Goal: Task Accomplishment & Management: Manage account settings

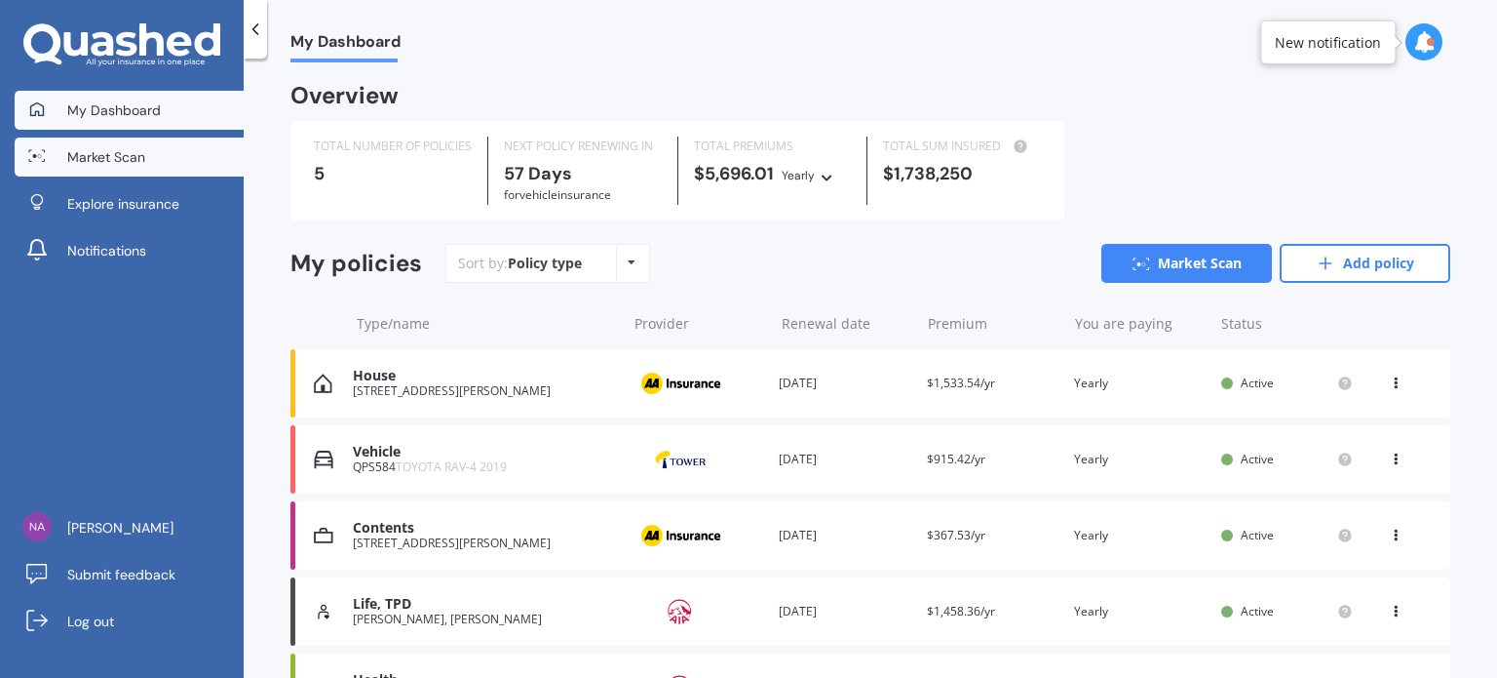
click at [91, 150] on span "Market Scan" at bounding box center [106, 156] width 78 height 19
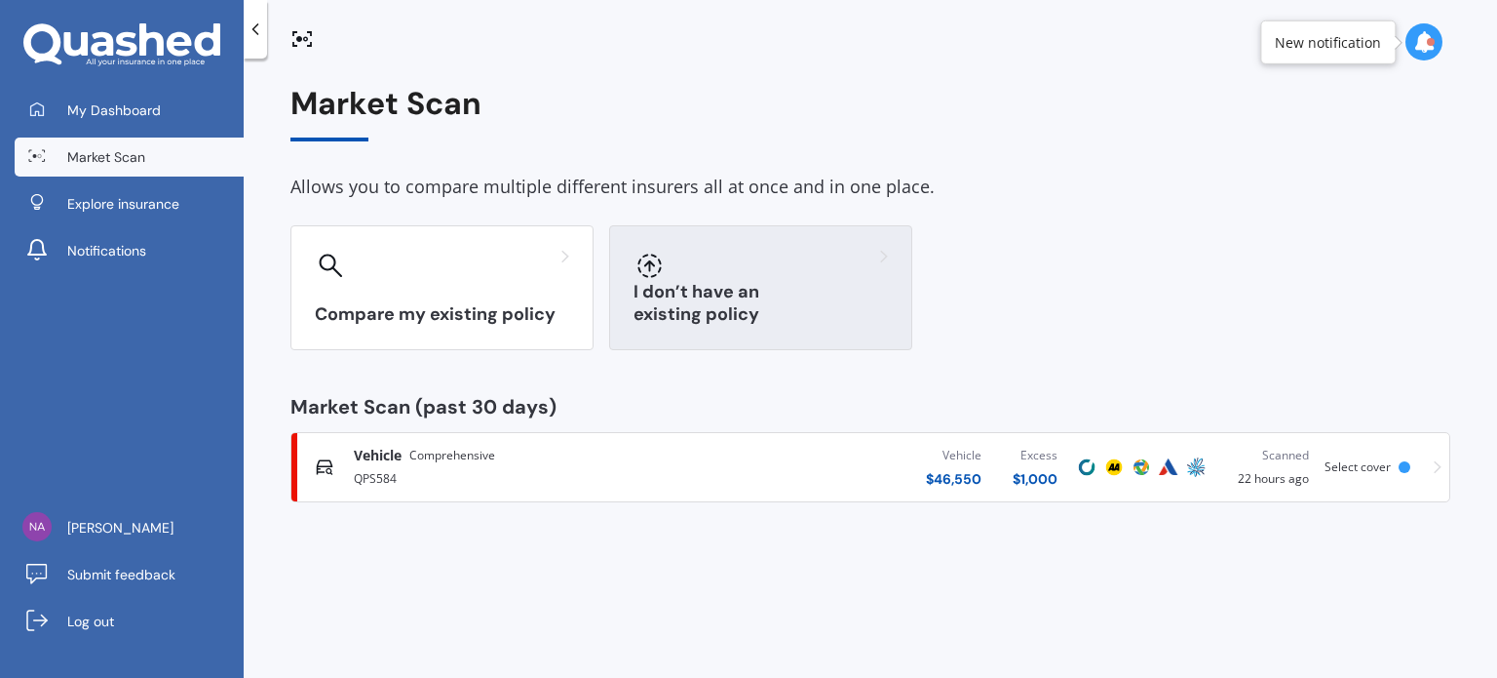
click at [749, 322] on h3 "I don’t have an existing policy" at bounding box center [761, 303] width 254 height 45
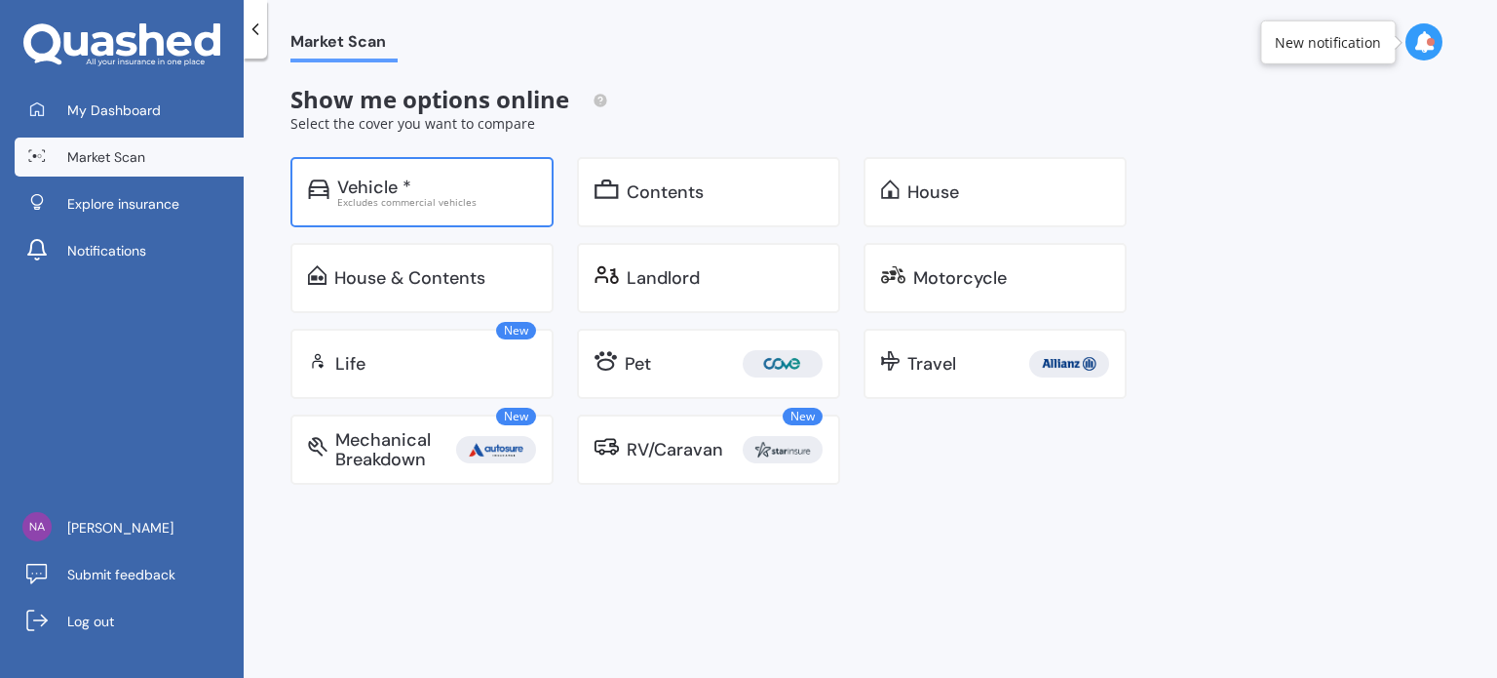
click at [448, 197] on div "Excludes commercial vehicles" at bounding box center [436, 202] width 199 height 10
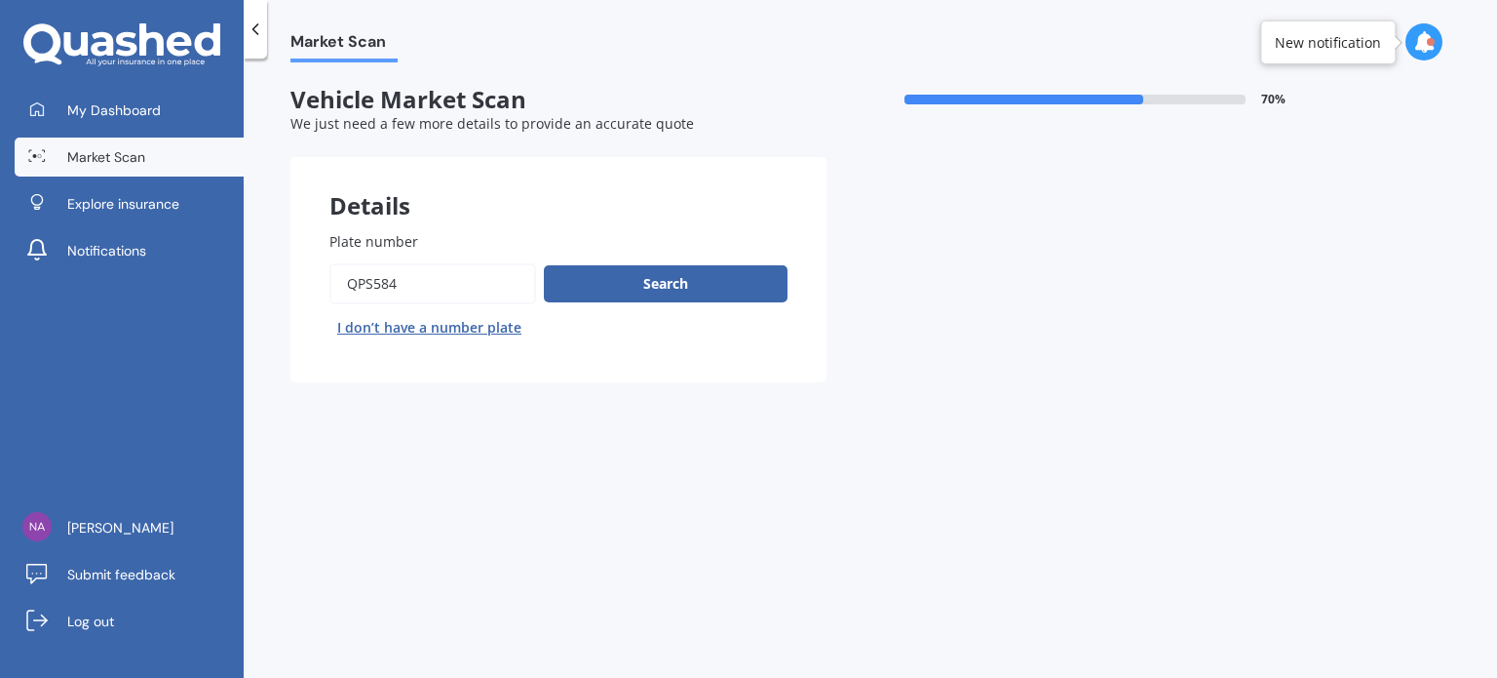
drag, startPoint x: 428, startPoint y: 284, endPoint x: 351, endPoint y: 293, distance: 77.6
click at [351, 293] on input "Plate number" at bounding box center [433, 283] width 207 height 41
type input "RKL605"
click at [593, 297] on button "Search" at bounding box center [666, 283] width 244 height 37
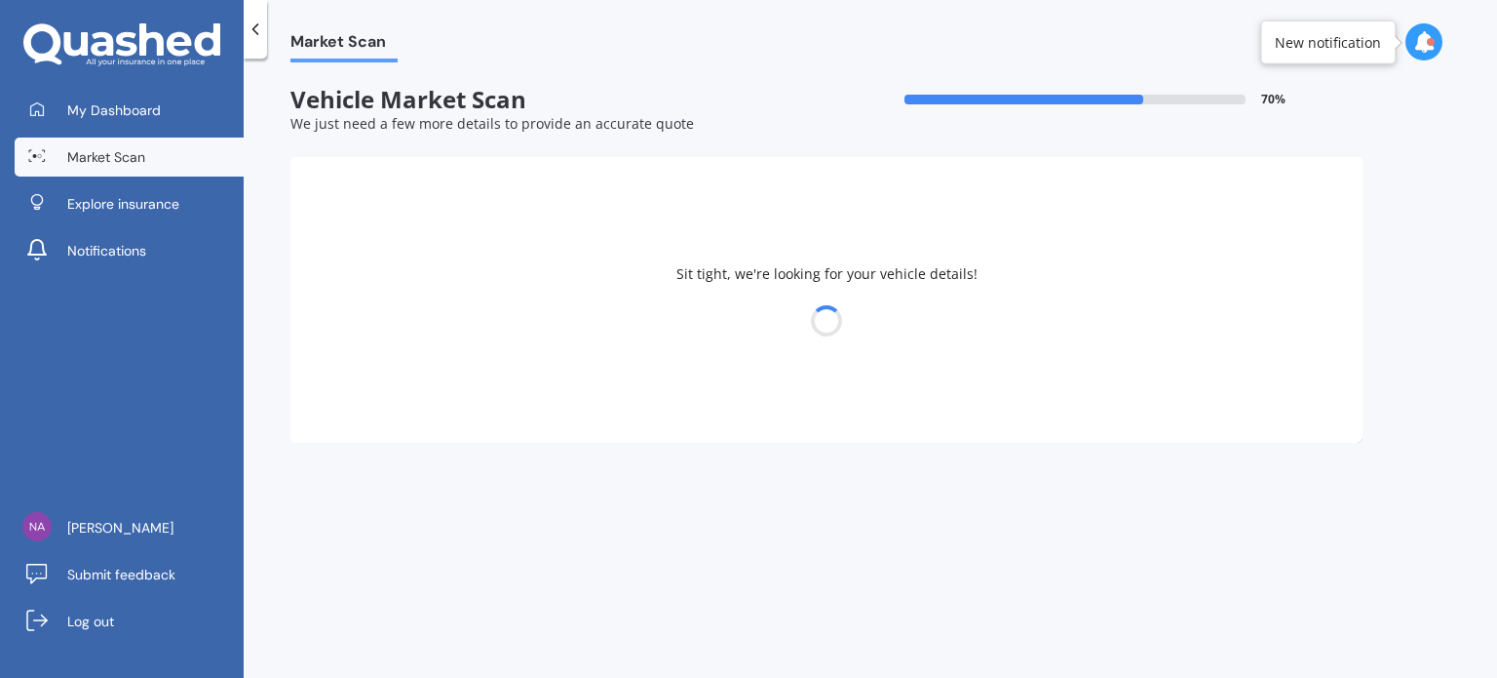
select select "TOYOTA"
select select "COROLLA"
select select "25"
select select "06"
select select "1989"
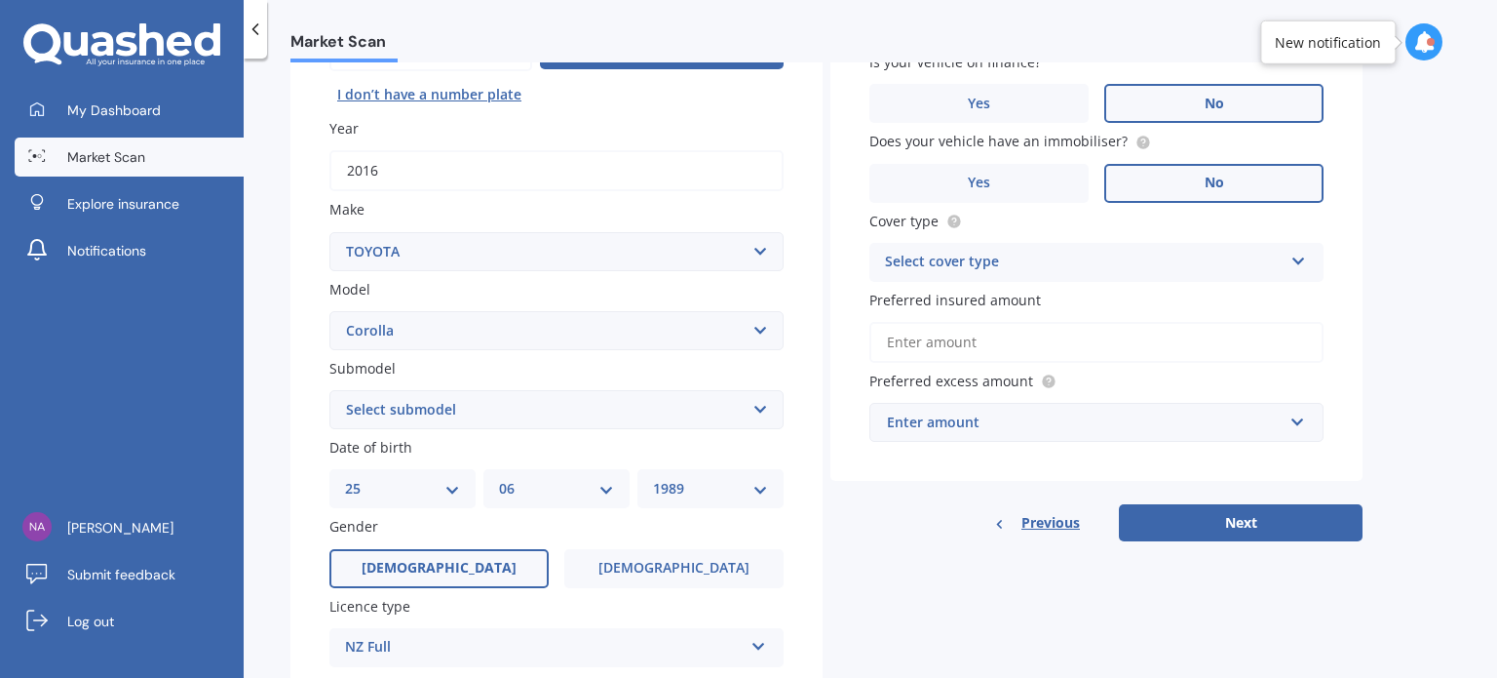
scroll to position [292, 0]
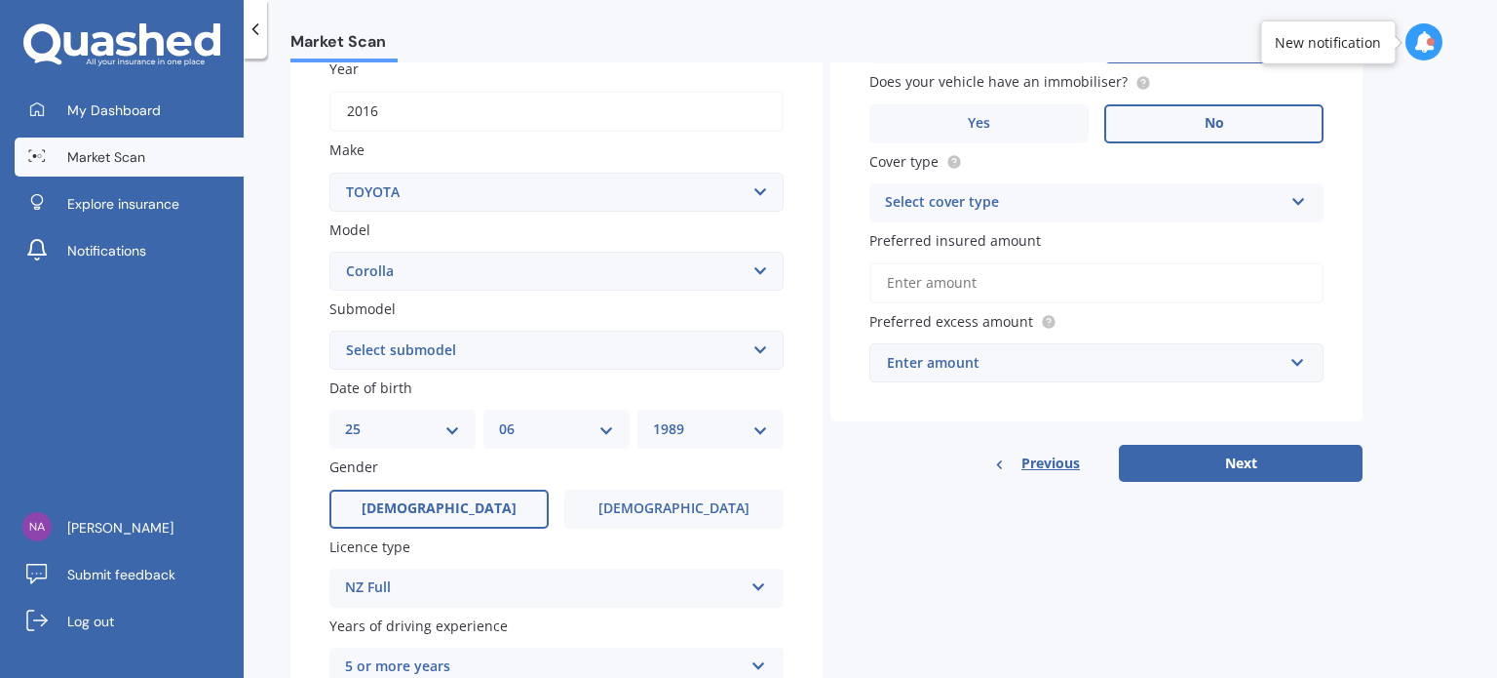
click at [760, 357] on select "Select submodel (All other) Axio Diesel Fielder 2WD Fielder 4WD FXGT GL GLX 1.8…" at bounding box center [557, 349] width 454 height 39
select select "FIELDER 2WD"
click at [330, 330] on select "Select submodel (All other) Axio Diesel Fielder 2WD Fielder 4WD FXGT GL GLX 1.8…" at bounding box center [557, 349] width 454 height 39
click at [819, 286] on div "Plate number Search I don’t have a number plate Year 2016 Make Select make AC A…" at bounding box center [557, 458] width 532 height 1116
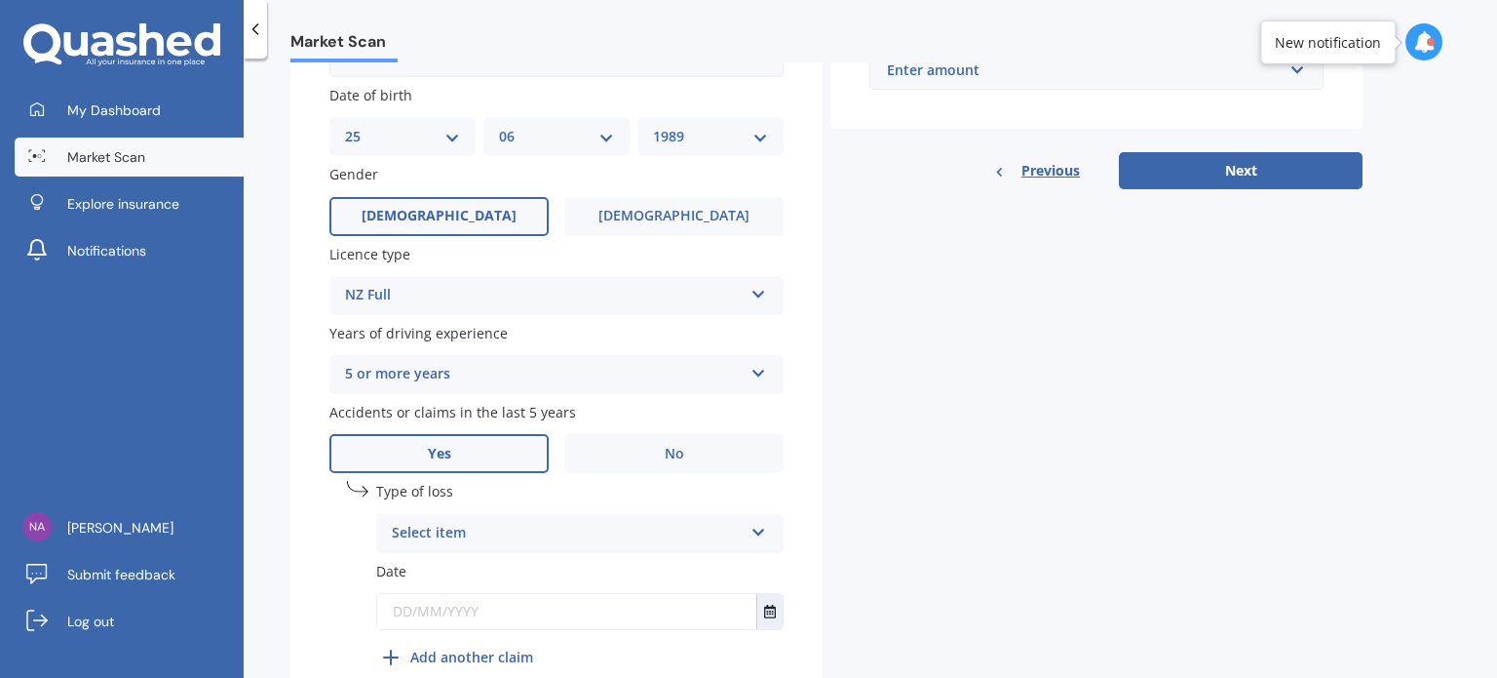
scroll to position [681, 0]
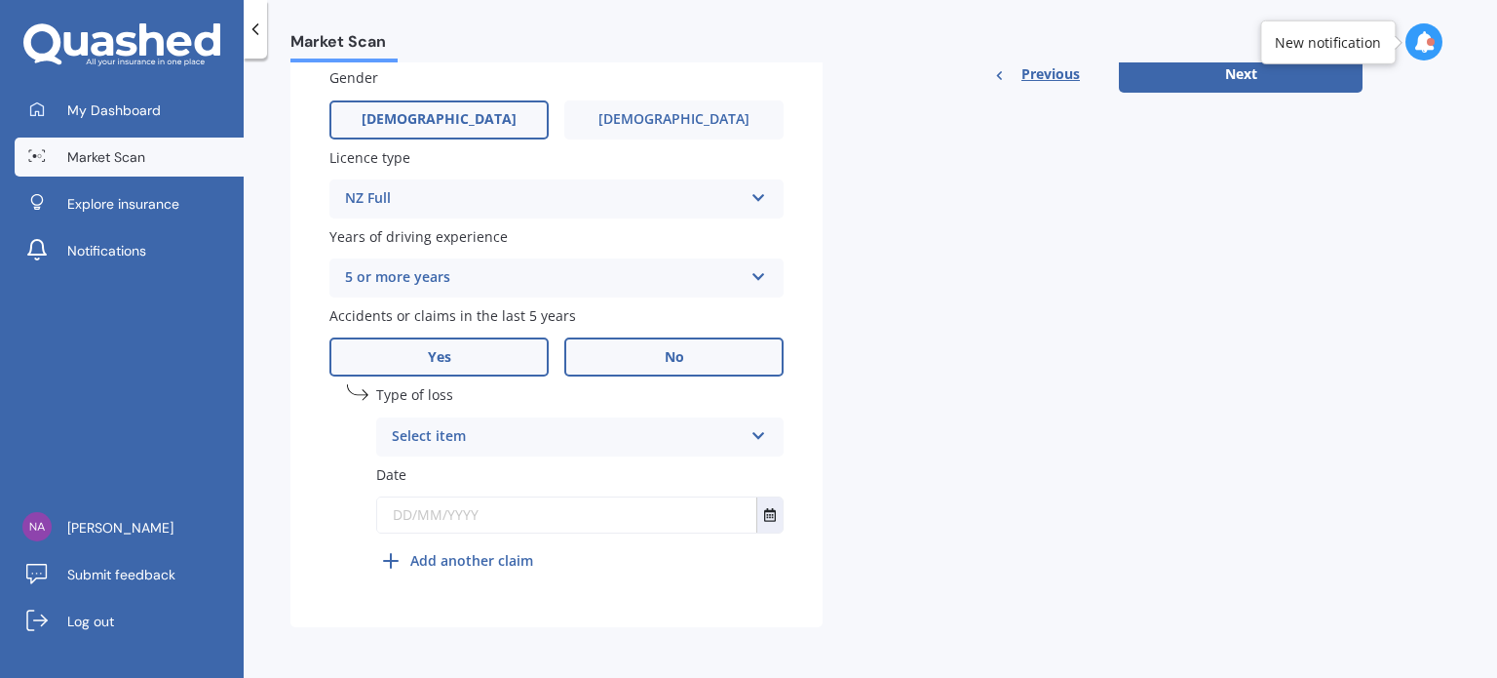
click at [712, 367] on label "No" at bounding box center [673, 356] width 219 height 39
click at [0, 0] on input "No" at bounding box center [0, 0] width 0 height 0
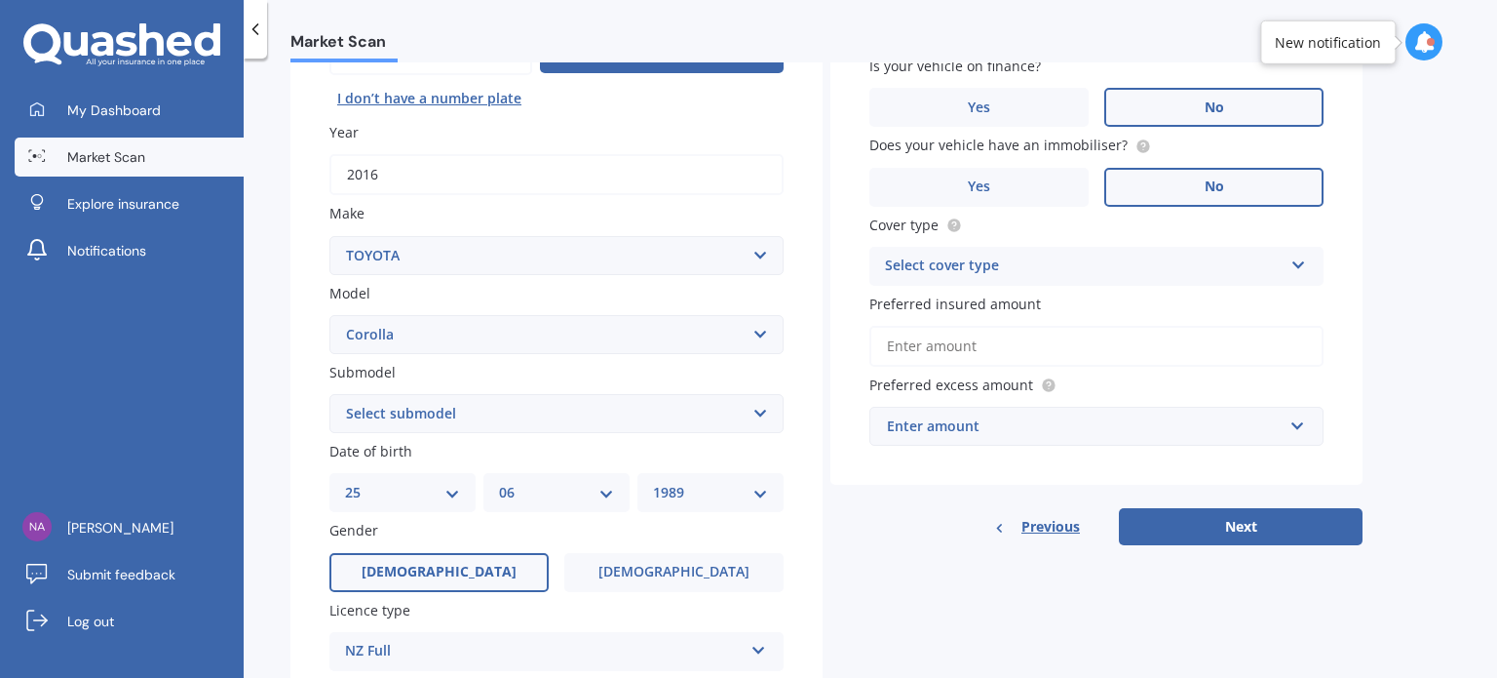
scroll to position [0, 0]
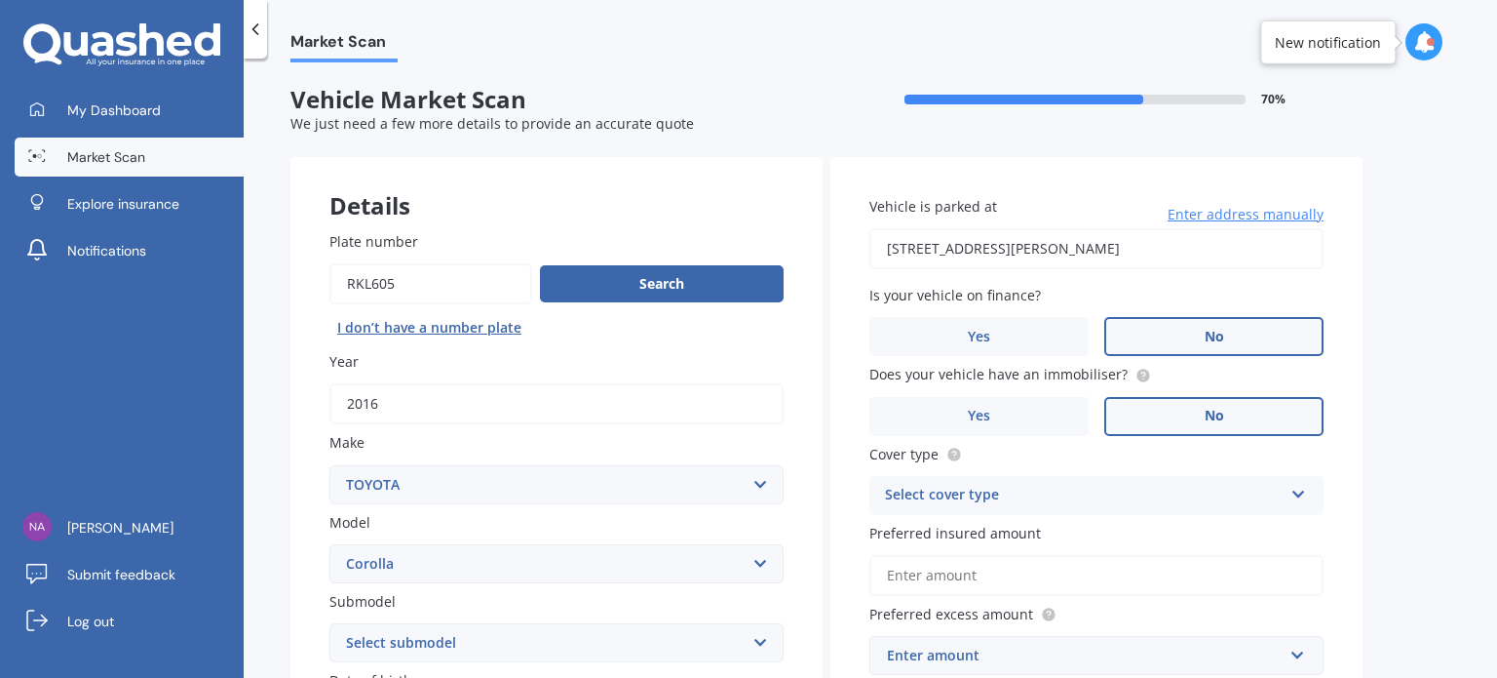
click at [1228, 253] on input "[STREET_ADDRESS][PERSON_NAME]" at bounding box center [1097, 248] width 454 height 41
type input "[STREET_ADDRESS][PERSON_NAME]"
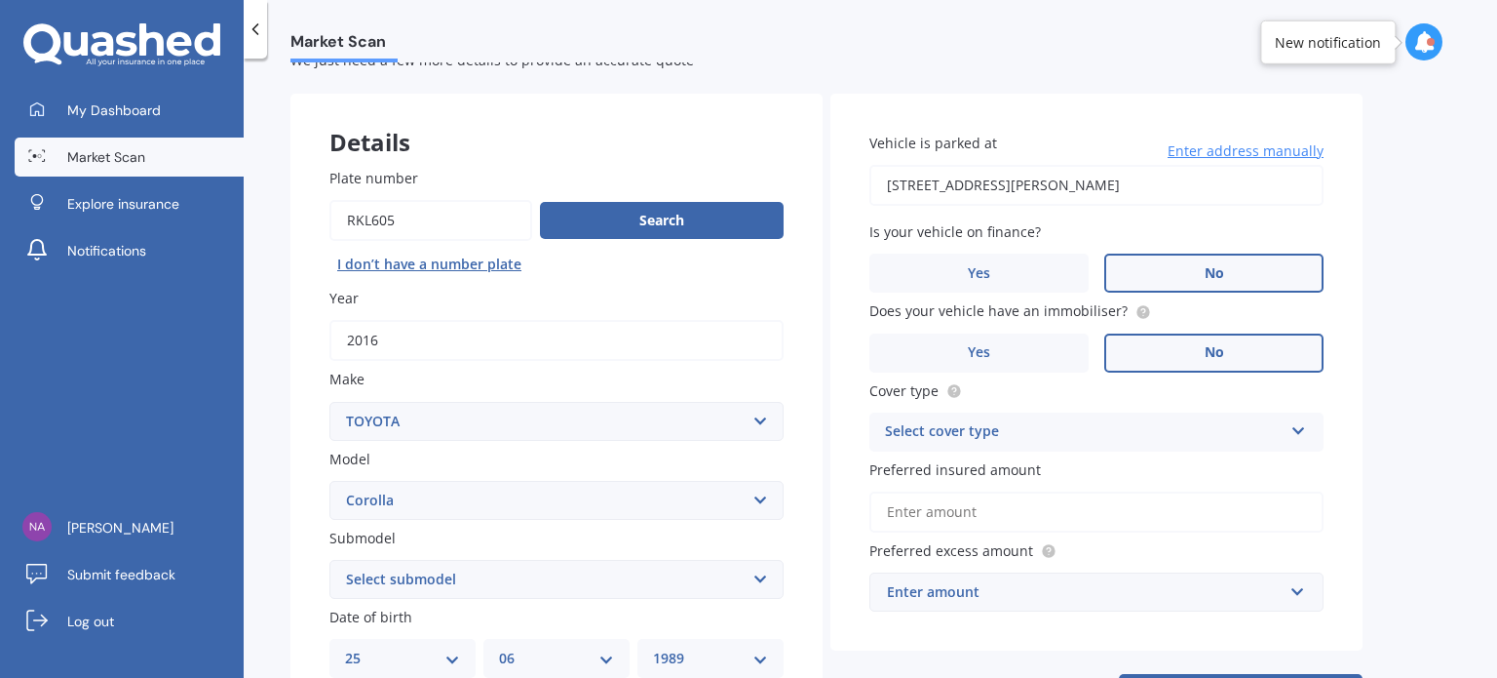
scroll to position [97, 0]
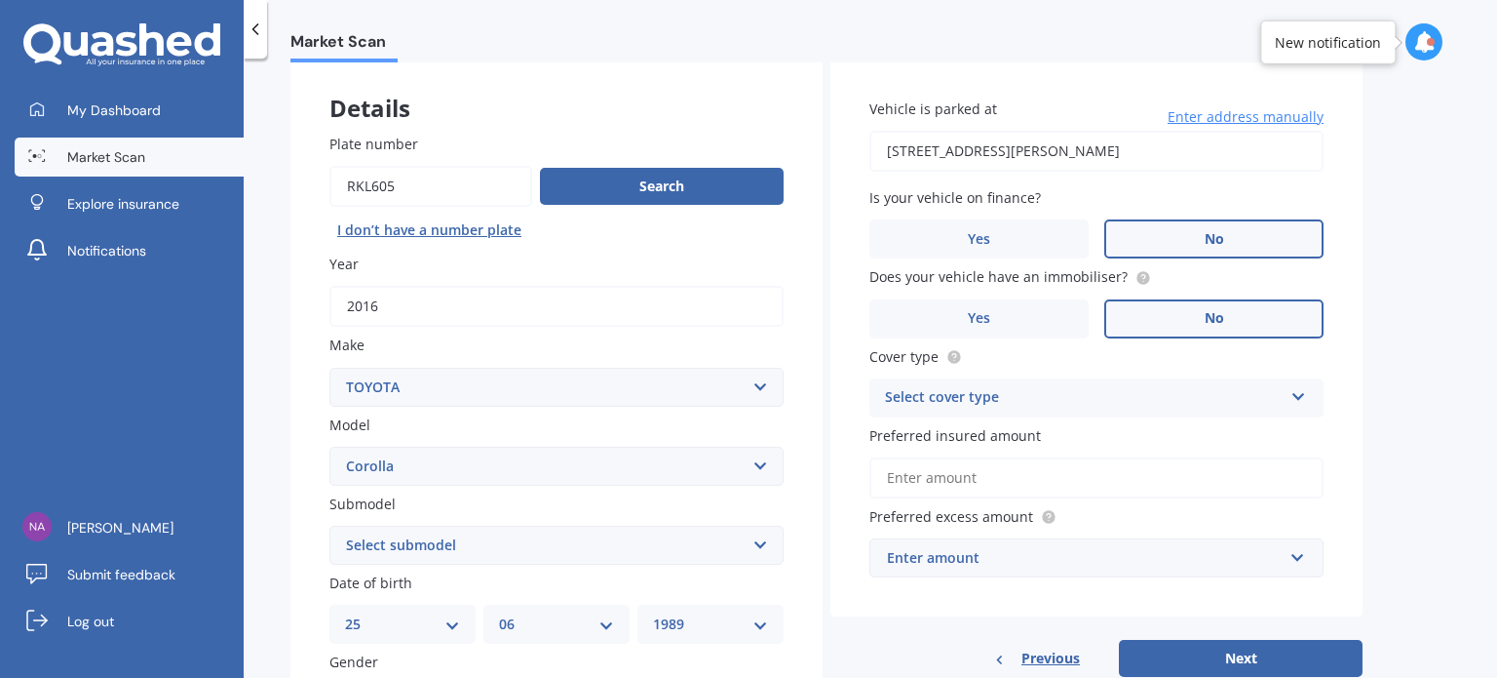
click at [1189, 406] on div "Select cover type" at bounding box center [1084, 397] width 398 height 23
click at [1152, 428] on div "Comprehensive" at bounding box center [1097, 435] width 452 height 35
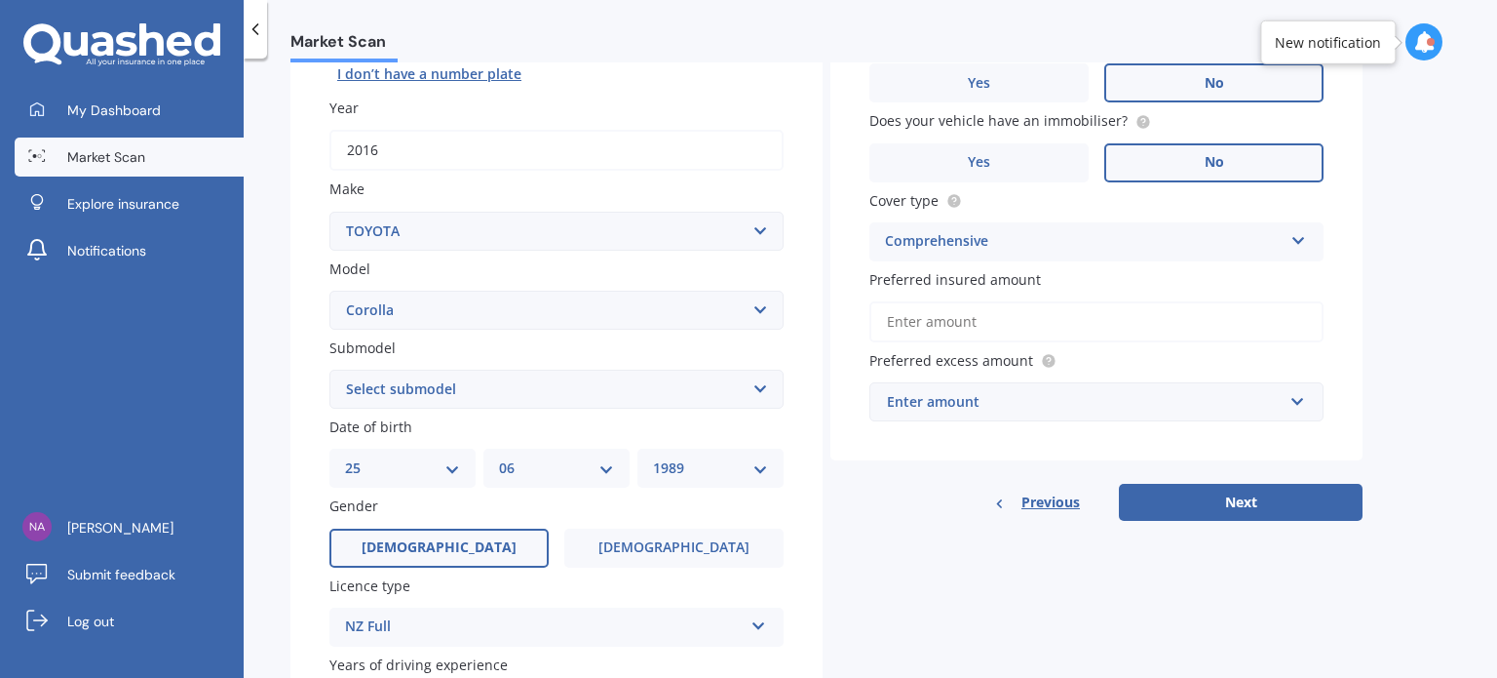
scroll to position [292, 0]
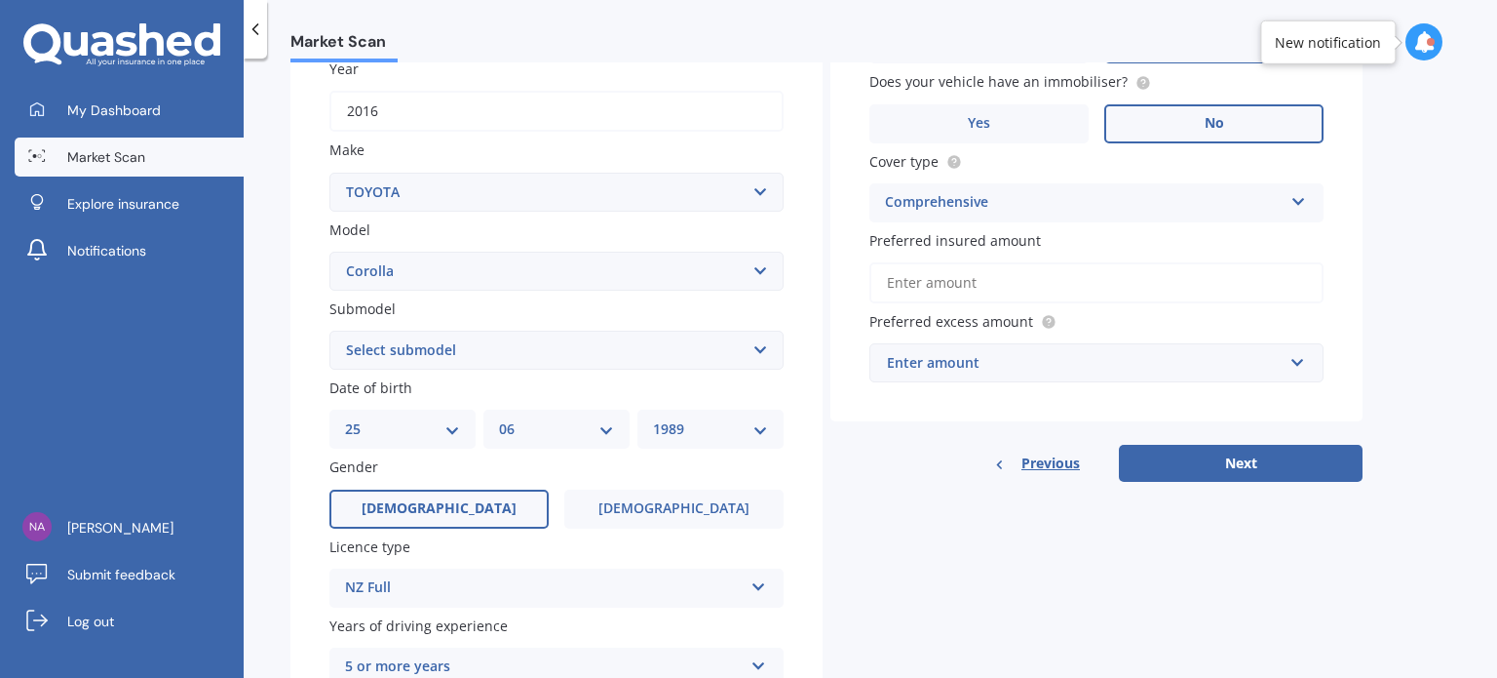
click at [920, 280] on input "Preferred insured amount" at bounding box center [1097, 282] width 454 height 41
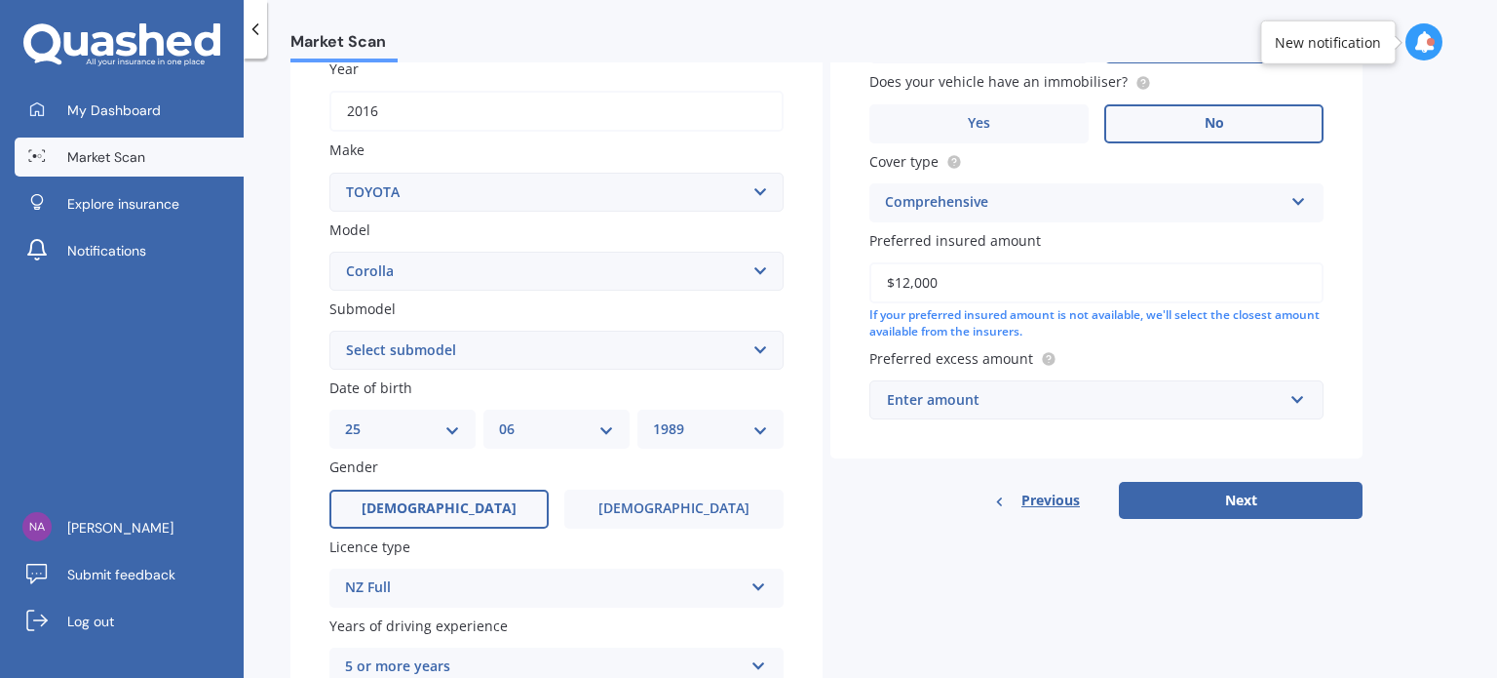
type input "$12,000"
click at [979, 400] on div "Enter amount" at bounding box center [1085, 399] width 396 height 21
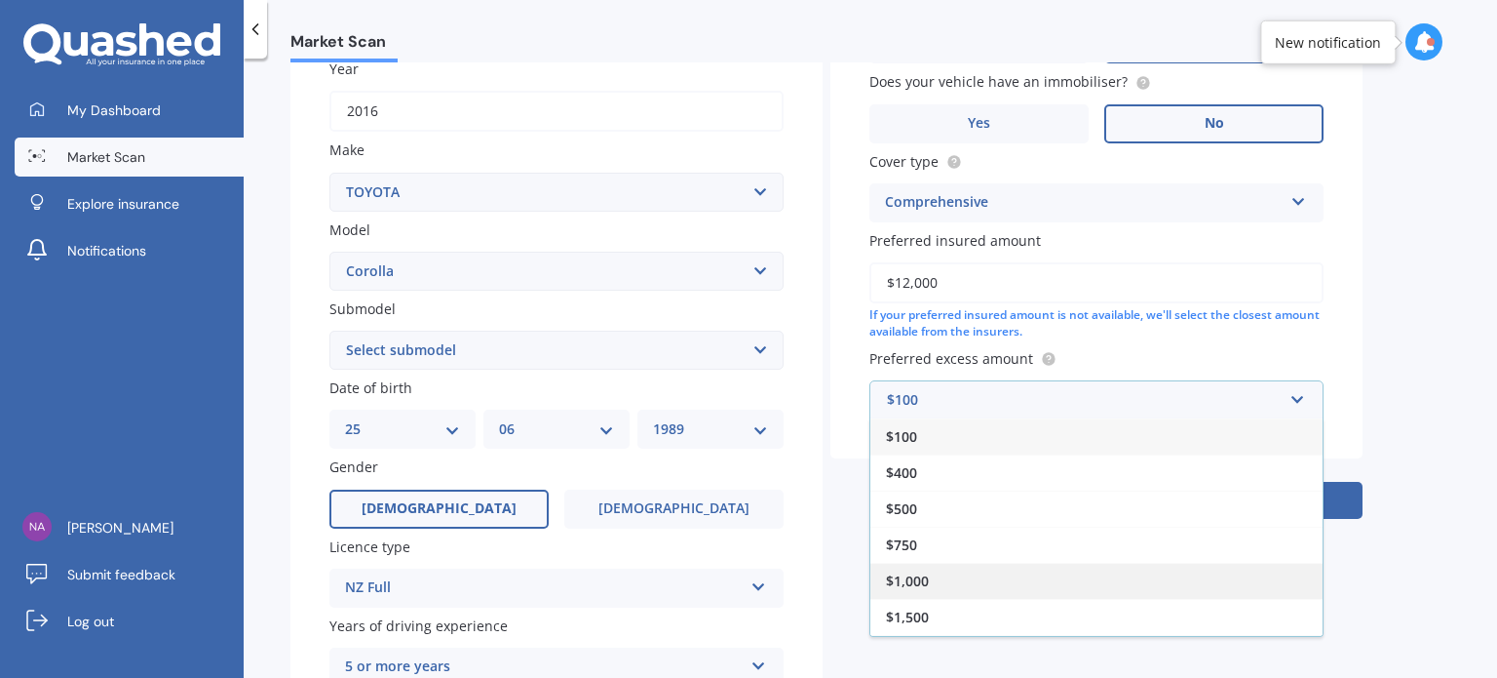
click at [950, 572] on div "$1,000" at bounding box center [1097, 581] width 452 height 36
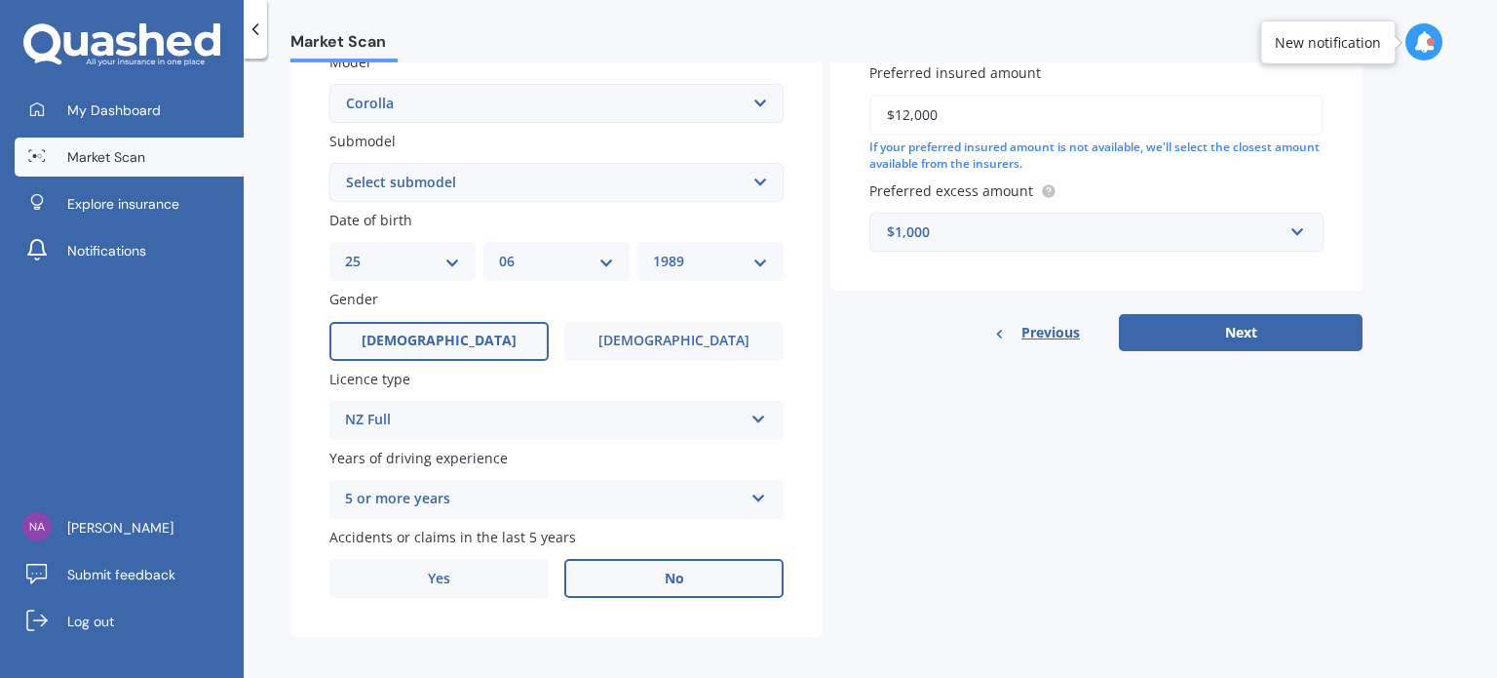
scroll to position [470, 0]
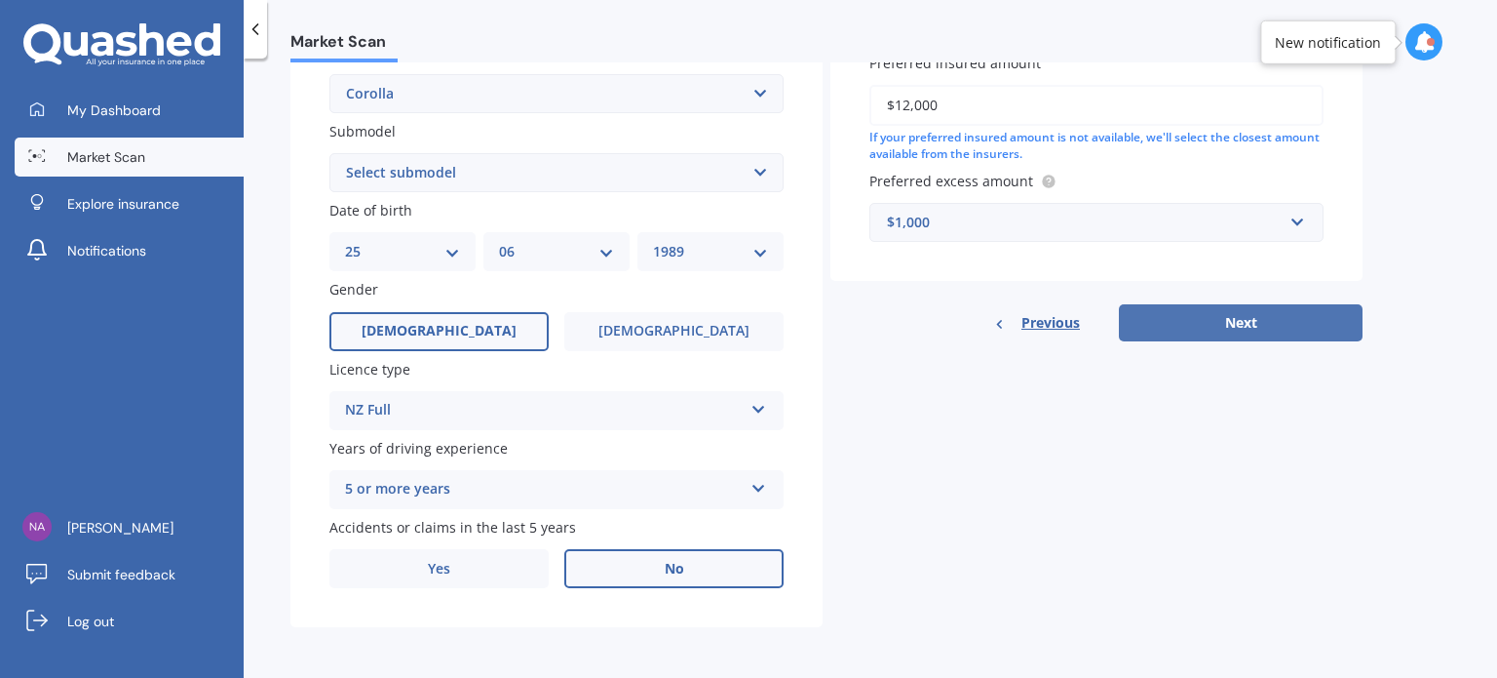
click at [1201, 330] on button "Next" at bounding box center [1241, 322] width 244 height 37
select select "25"
select select "06"
select select "1989"
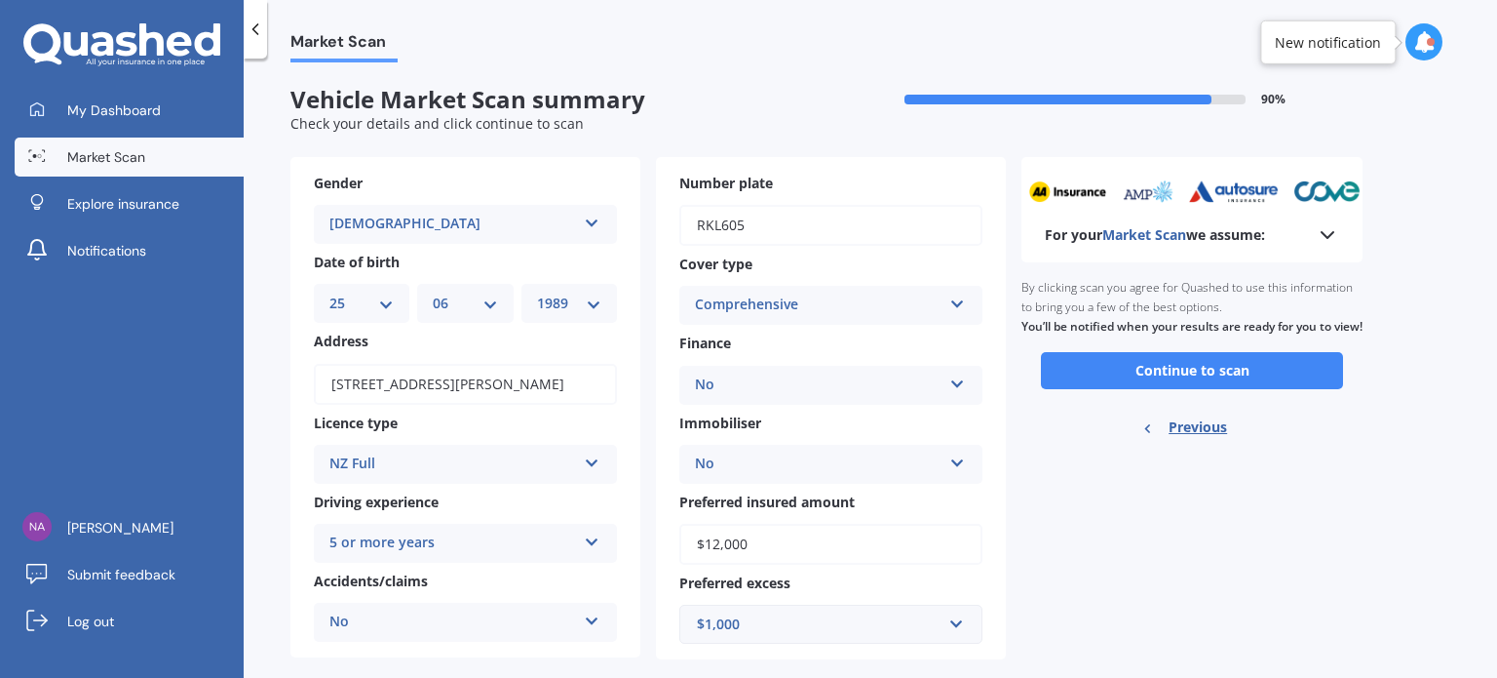
scroll to position [31, 0]
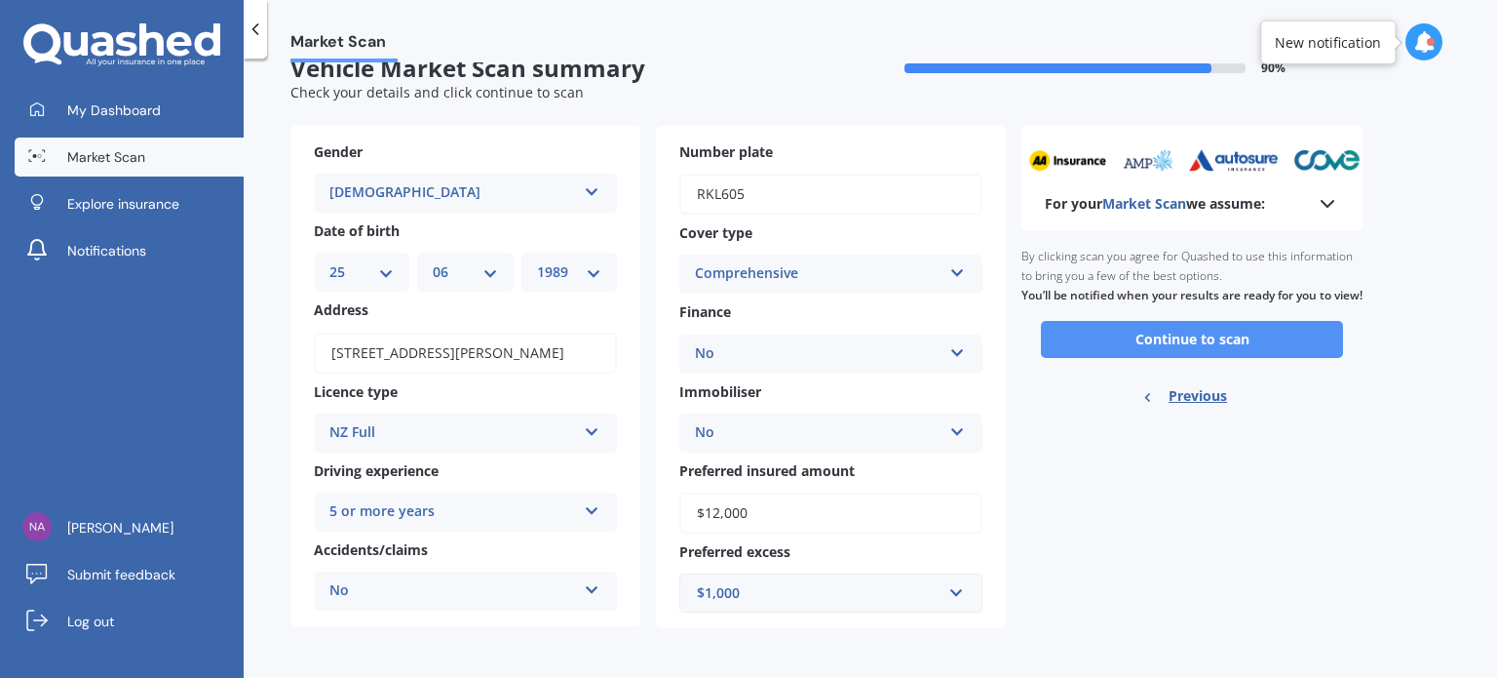
click at [1185, 354] on button "Continue to scan" at bounding box center [1192, 339] width 302 height 37
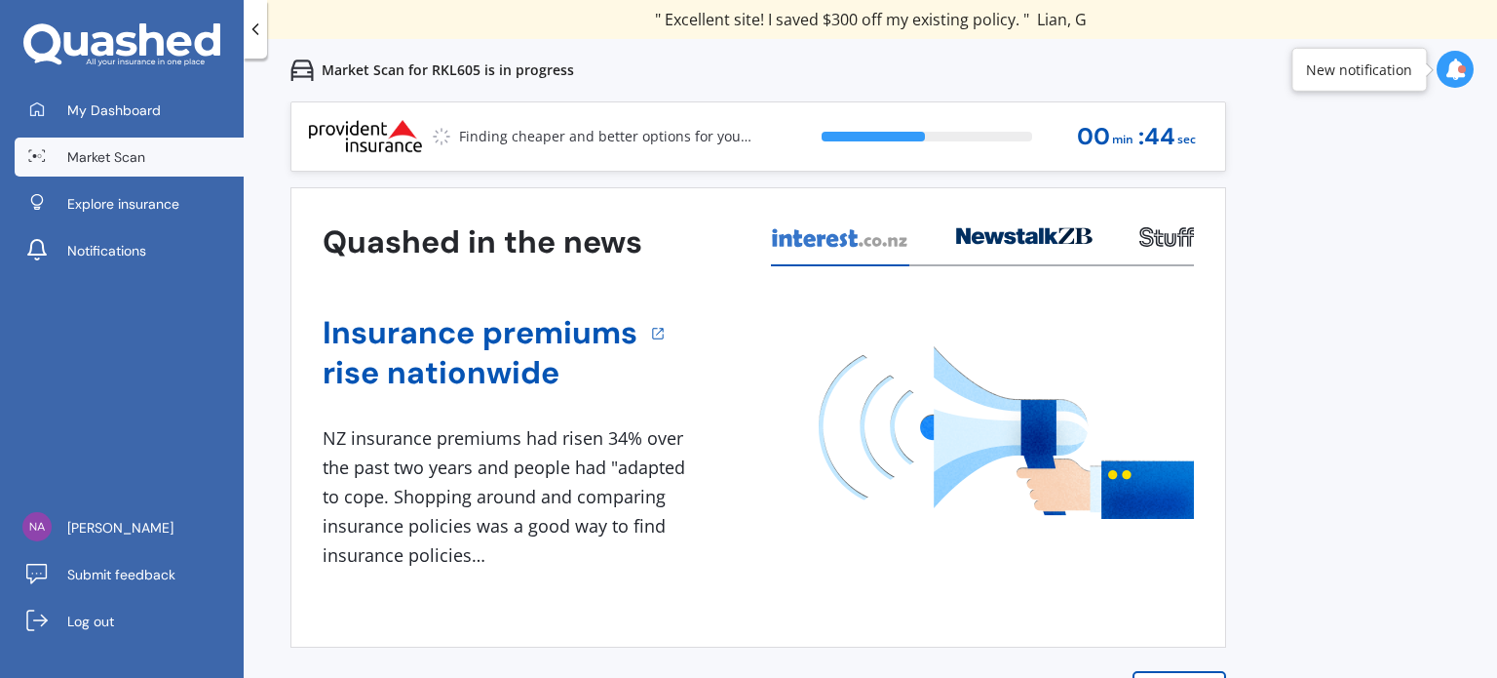
click at [1313, 321] on div "Previous 60,000+ Kiwis have signed up to shop and save on insurance with us " H…" at bounding box center [871, 440] width 1254 height 678
click at [1170, 671] on button "Next" at bounding box center [1180, 690] width 94 height 39
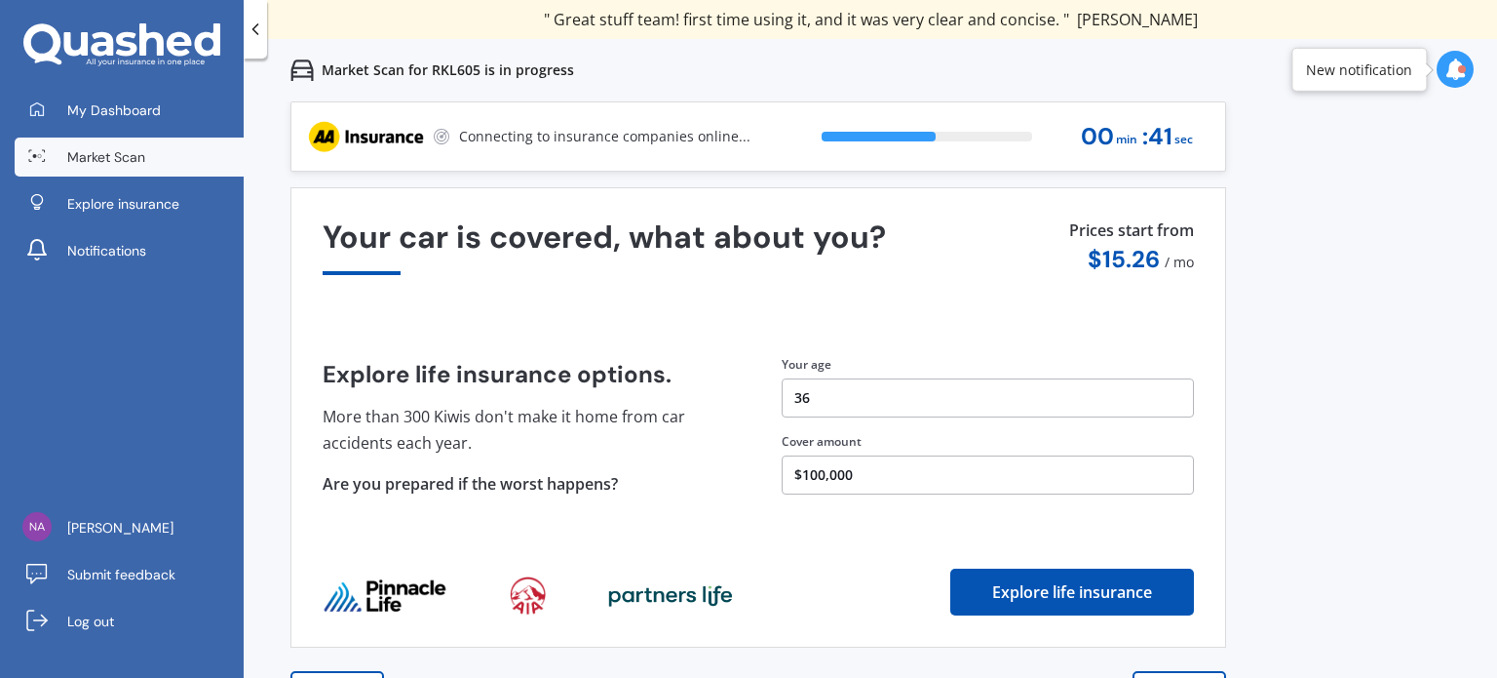
click at [1170, 671] on button "Next" at bounding box center [1180, 690] width 94 height 39
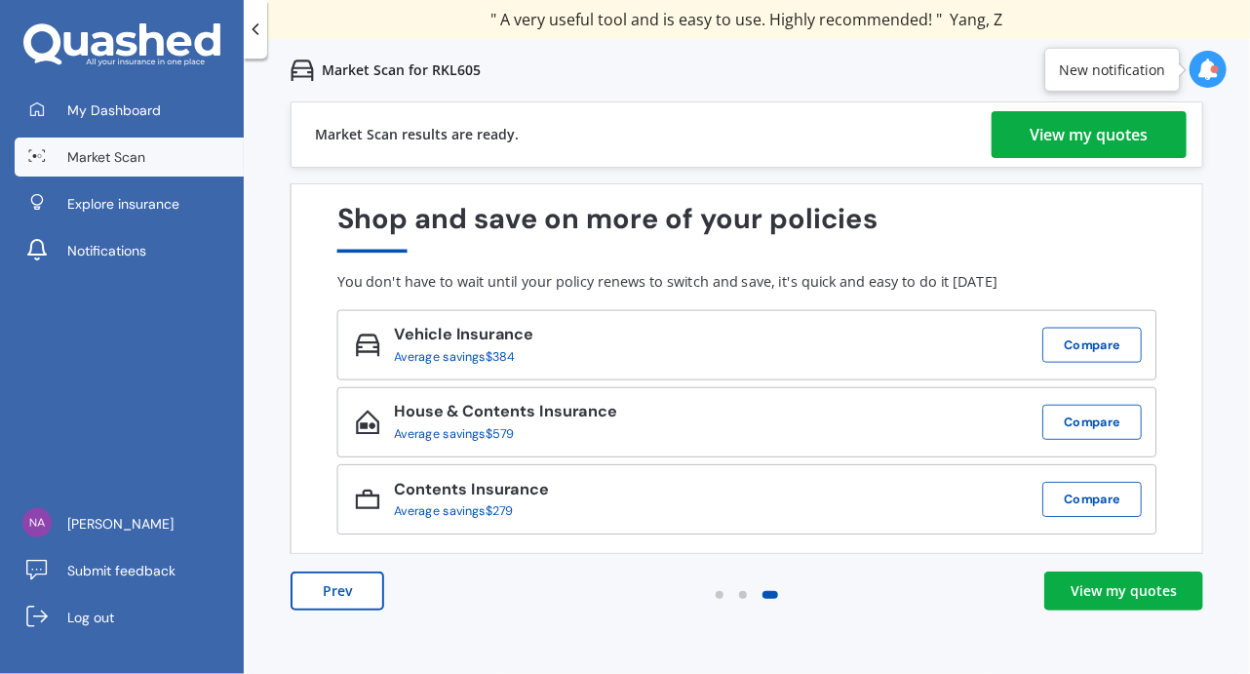
click at [1080, 581] on div "View my quotes" at bounding box center [1123, 590] width 106 height 19
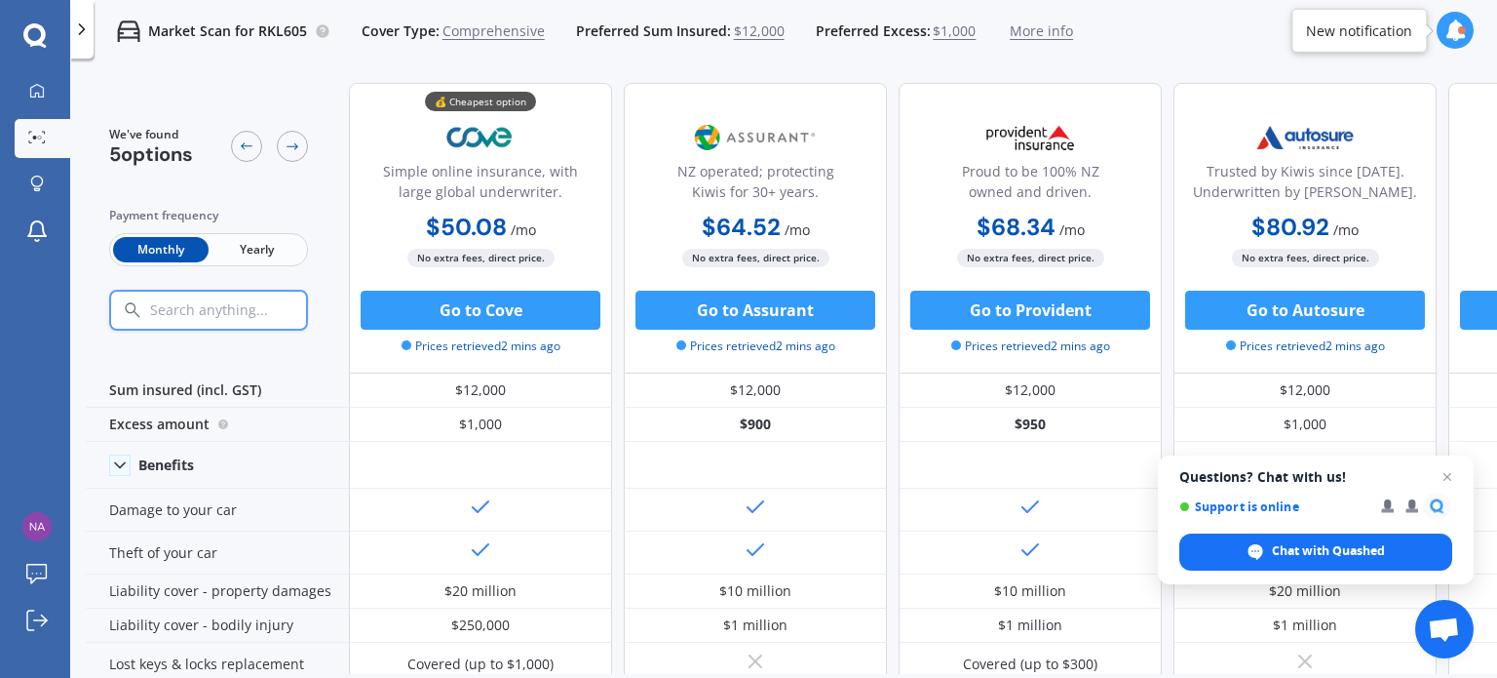
click at [249, 254] on span "Yearly" at bounding box center [257, 249] width 96 height 25
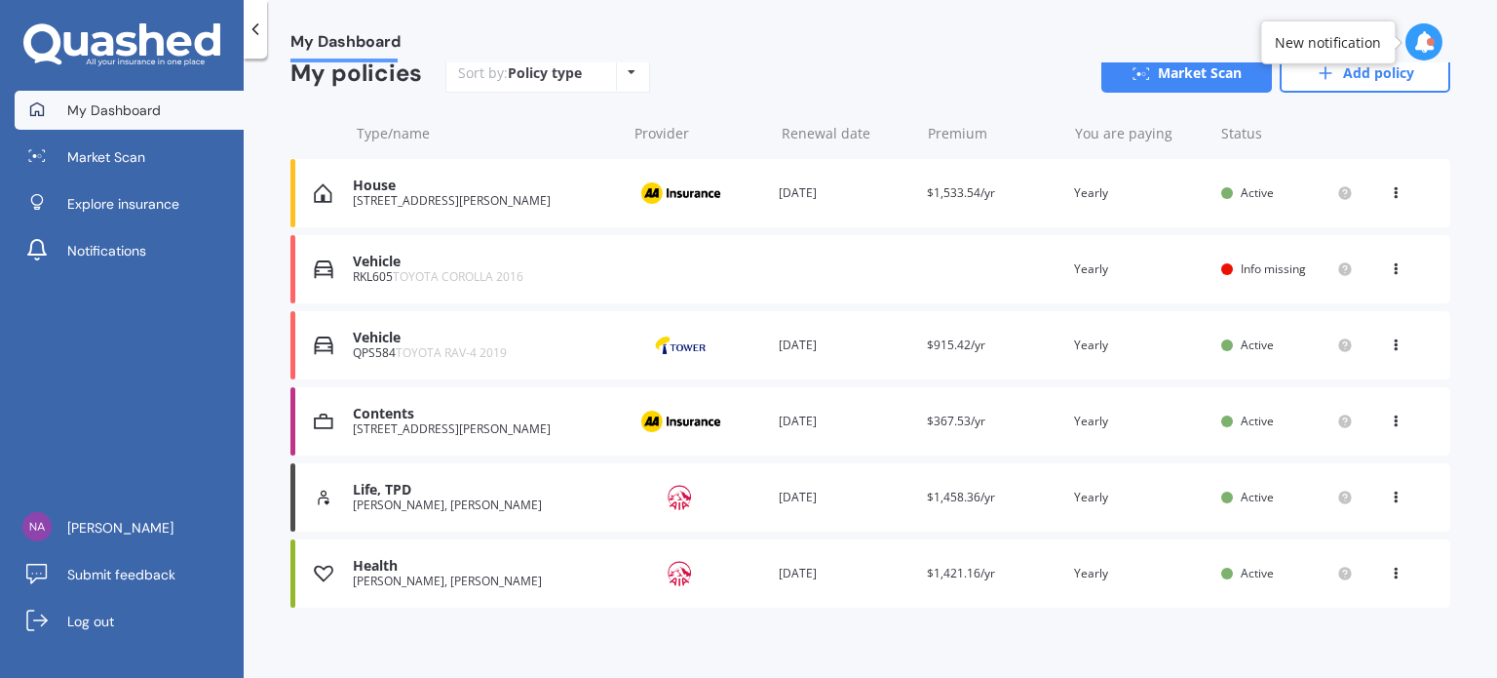
scroll to position [195, 0]
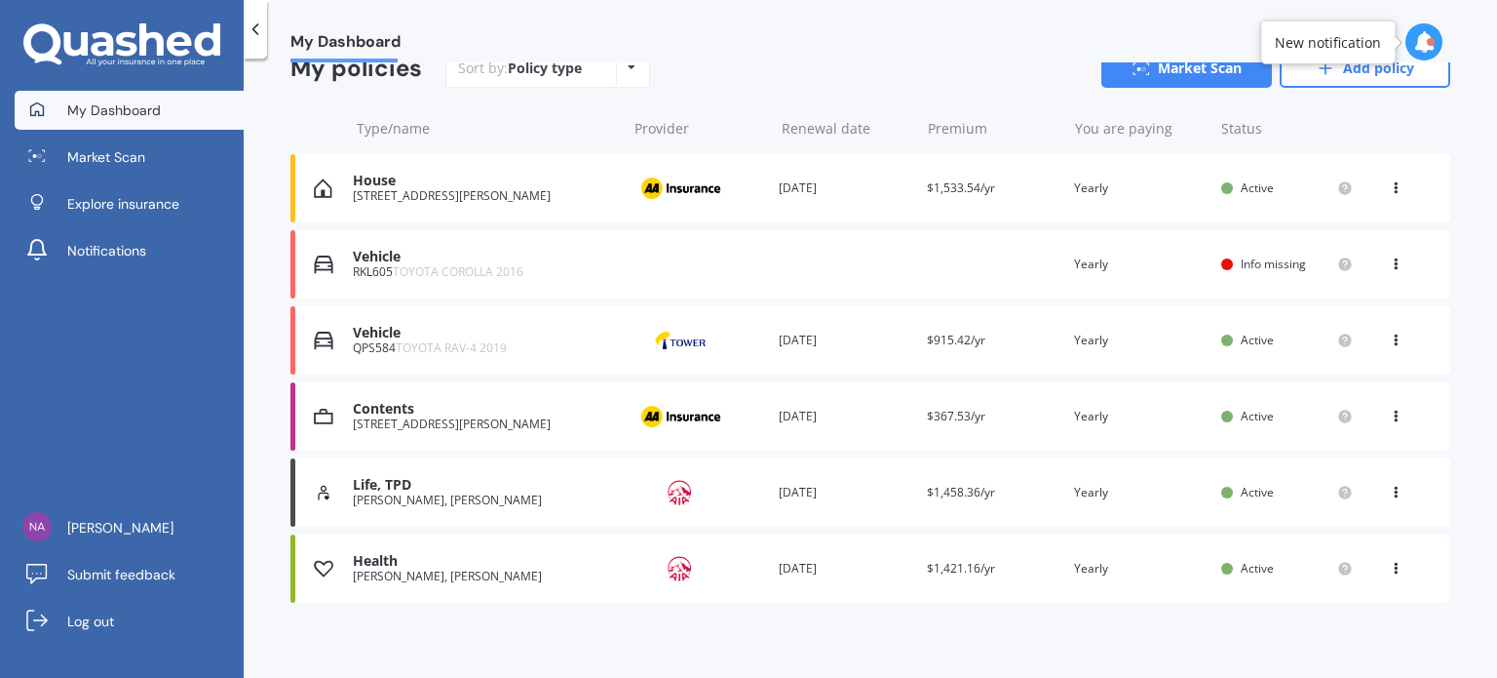
click at [520, 268] on span "TOYOTA COROLLA 2016" at bounding box center [458, 271] width 131 height 17
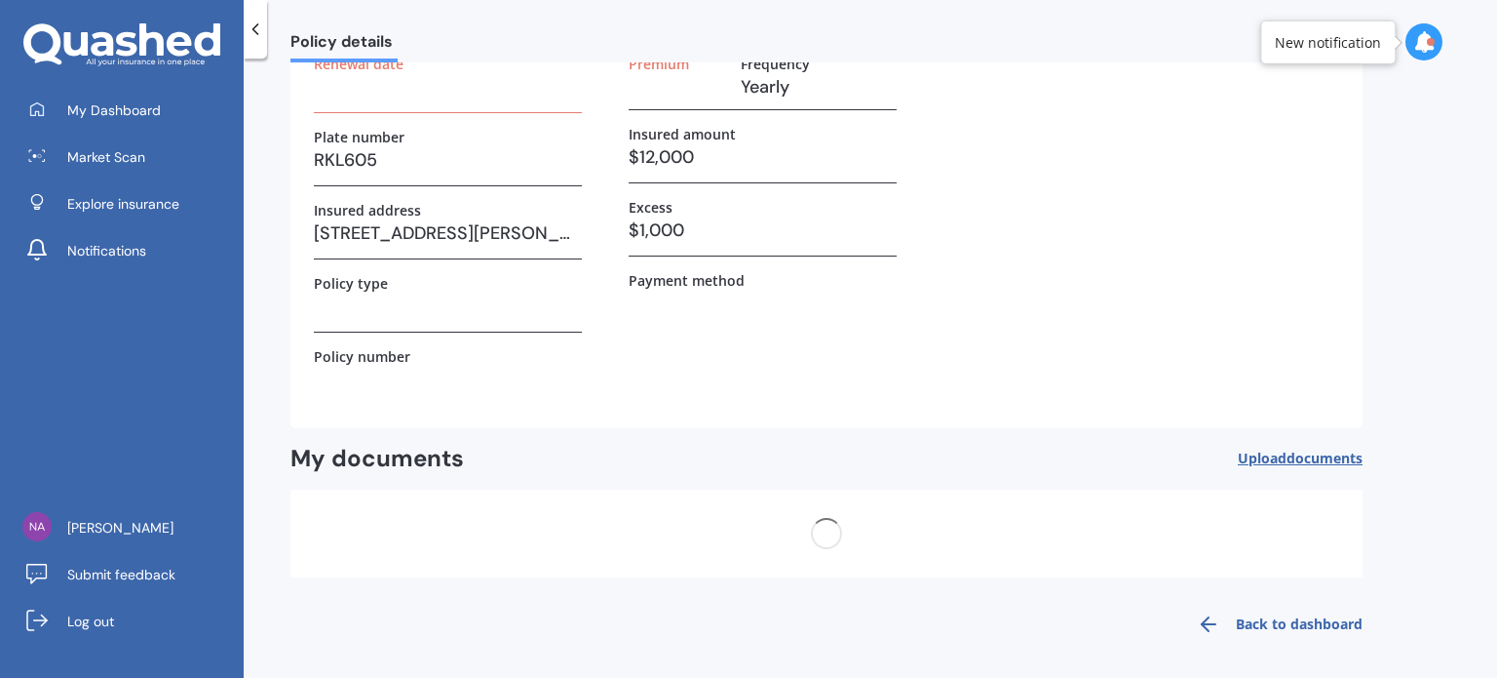
scroll to position [142, 0]
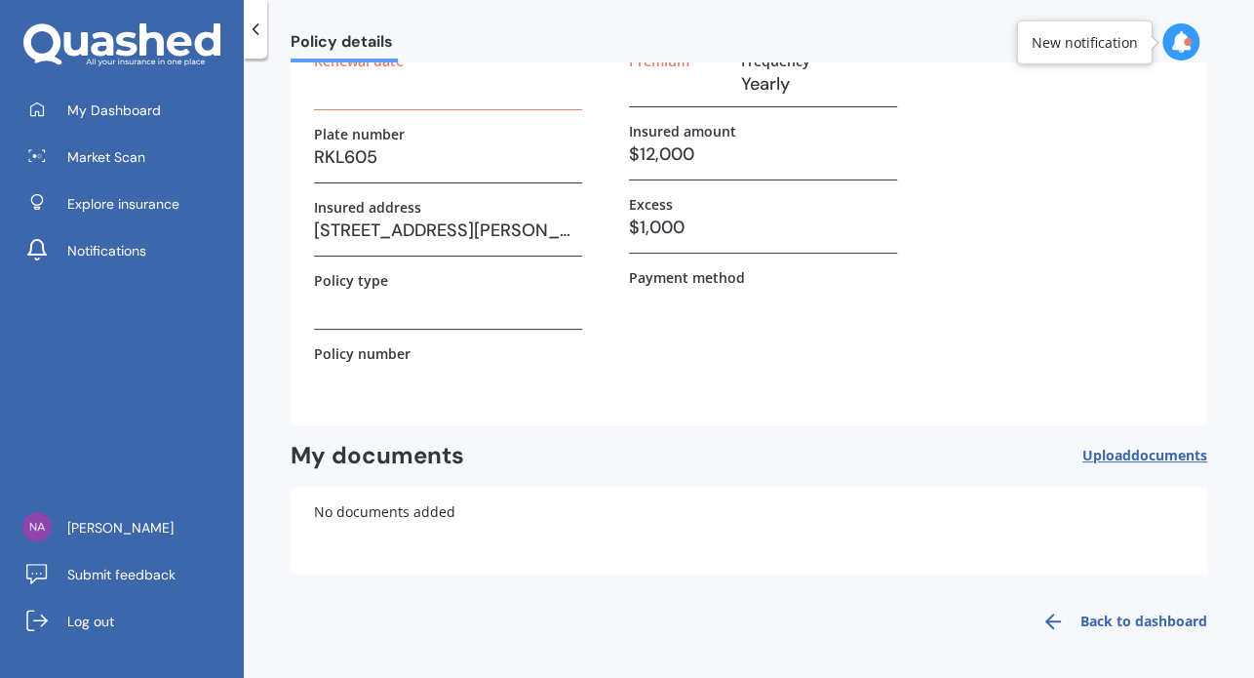
click at [1106, 441] on button "Upload documents" at bounding box center [1144, 456] width 125 height 30
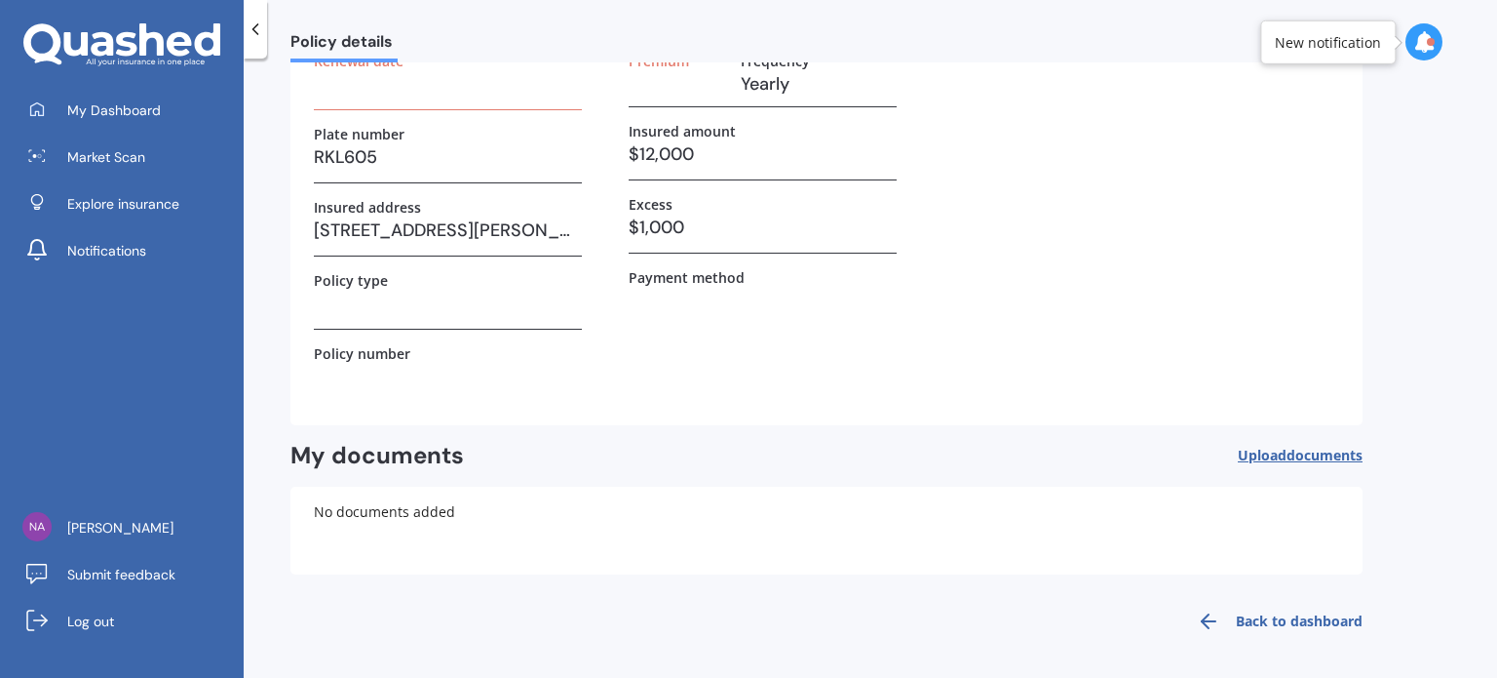
click at [803, 525] on div "No documents added" at bounding box center [827, 530] width 1072 height 88
click at [1293, 614] on link "Back to dashboard" at bounding box center [1273, 621] width 177 height 47
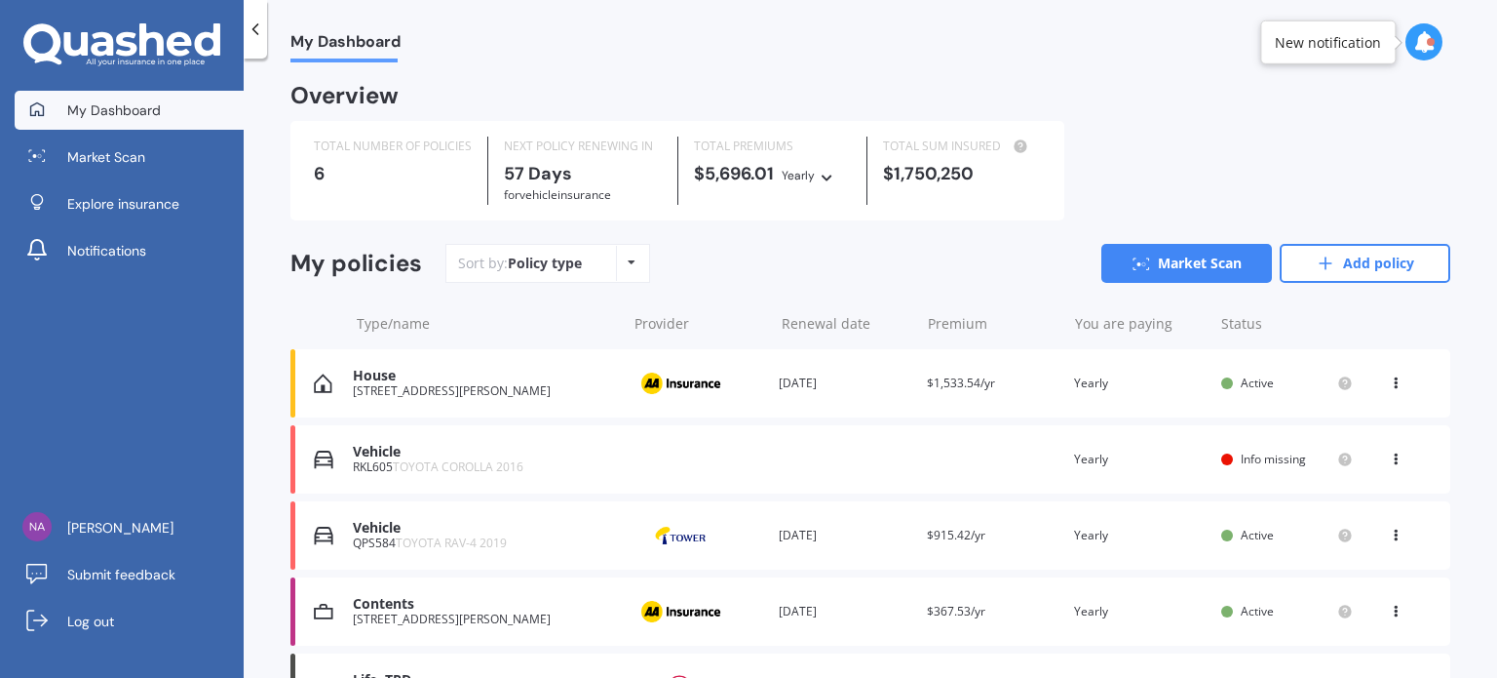
click at [859, 461] on div "Vehicle RKL605 TOYOTA COROLLA 2016 Renewal date Premium You are paying Yearly S…" at bounding box center [871, 459] width 1160 height 68
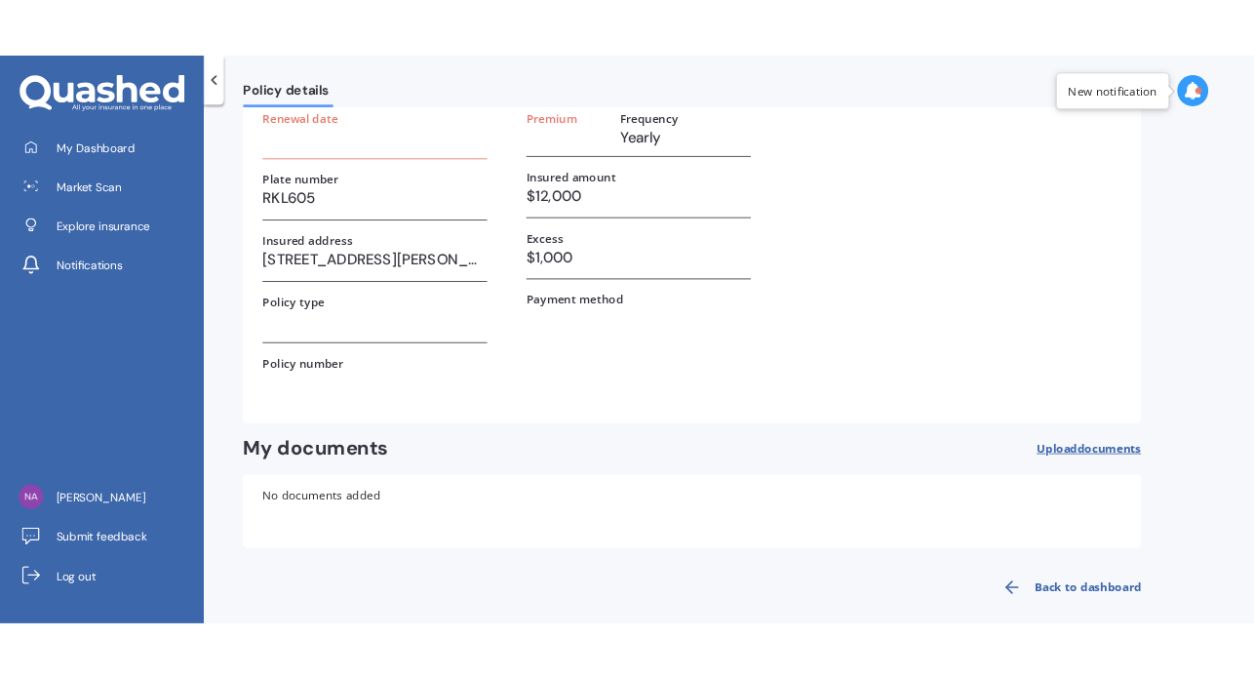
scroll to position [142, 0]
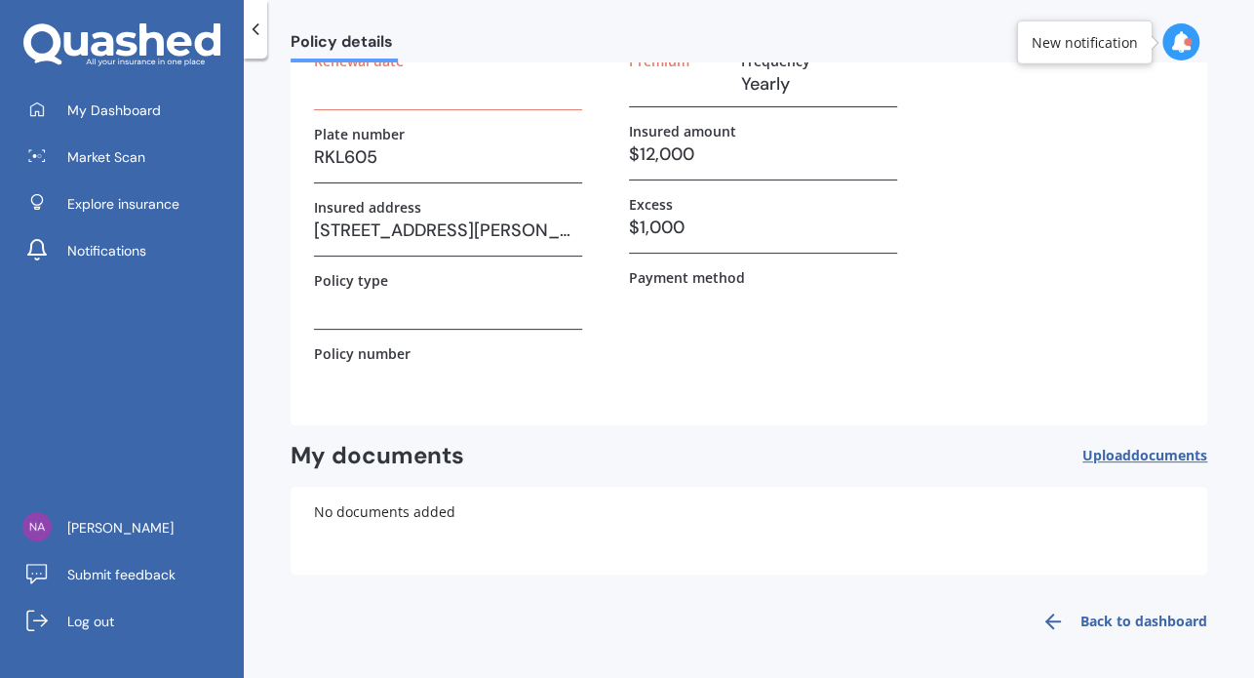
click at [1117, 459] on span "Upload documents" at bounding box center [1144, 455] width 125 height 16
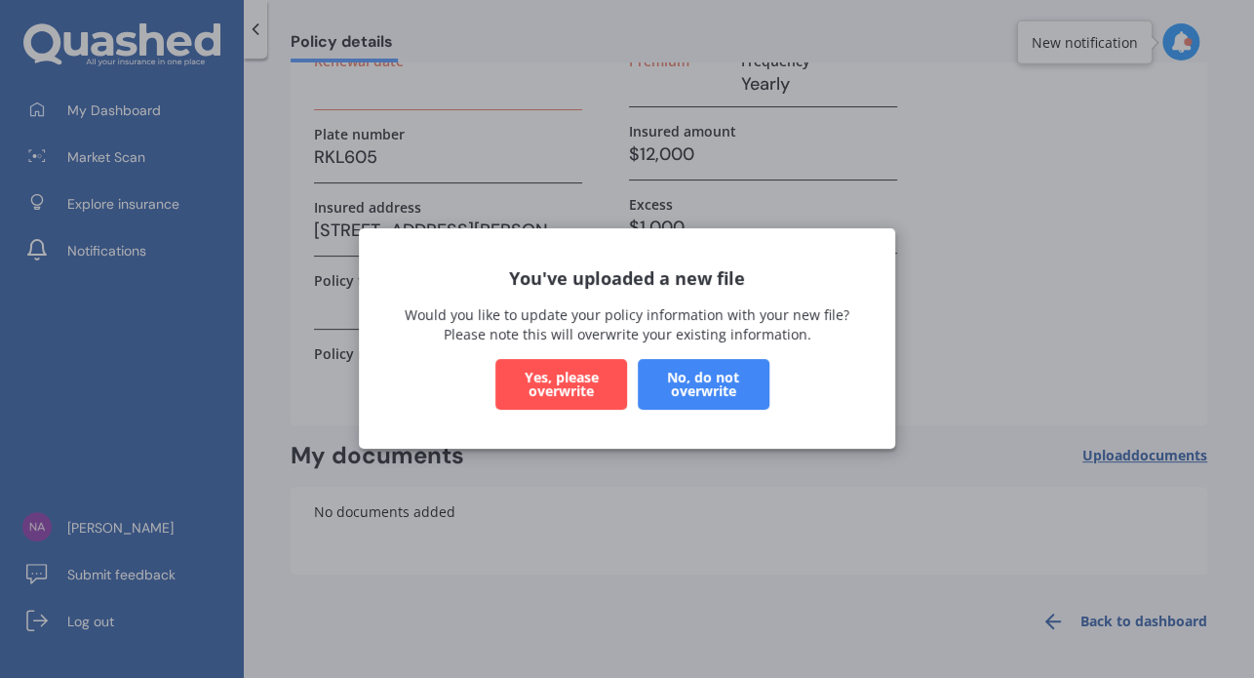
click at [579, 390] on button "Yes, please overwrite" at bounding box center [561, 385] width 132 height 51
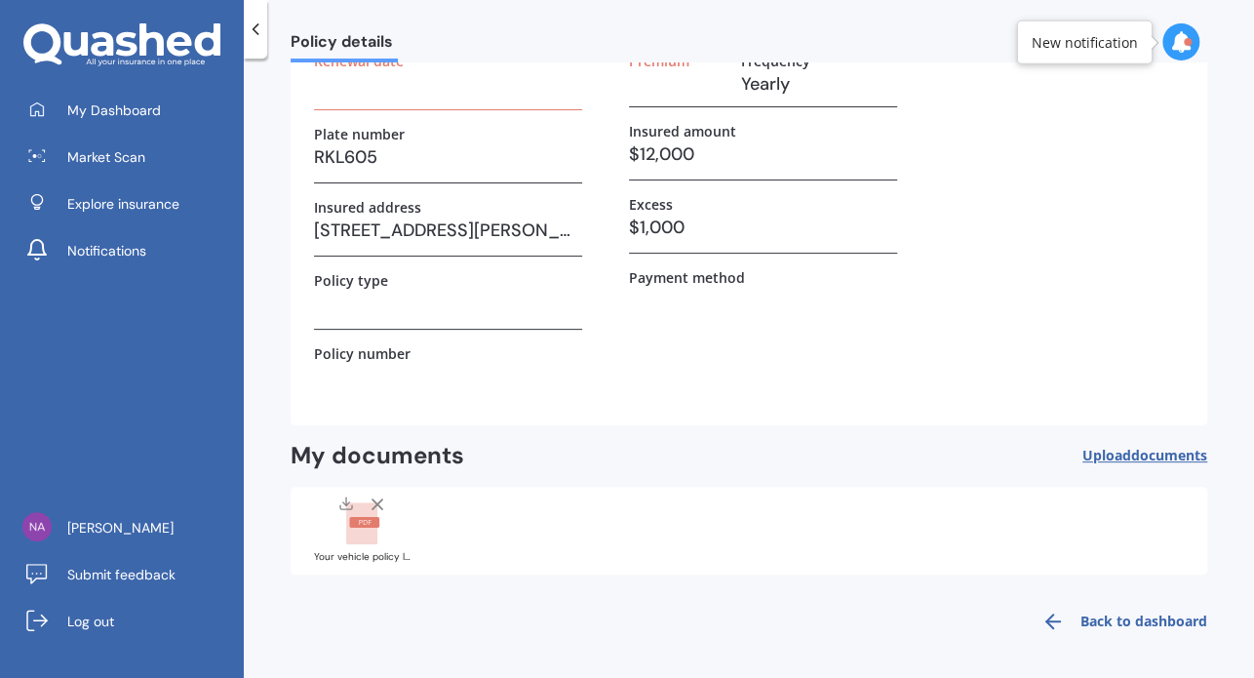
click at [1082, 451] on span "Upload documents" at bounding box center [1144, 455] width 125 height 16
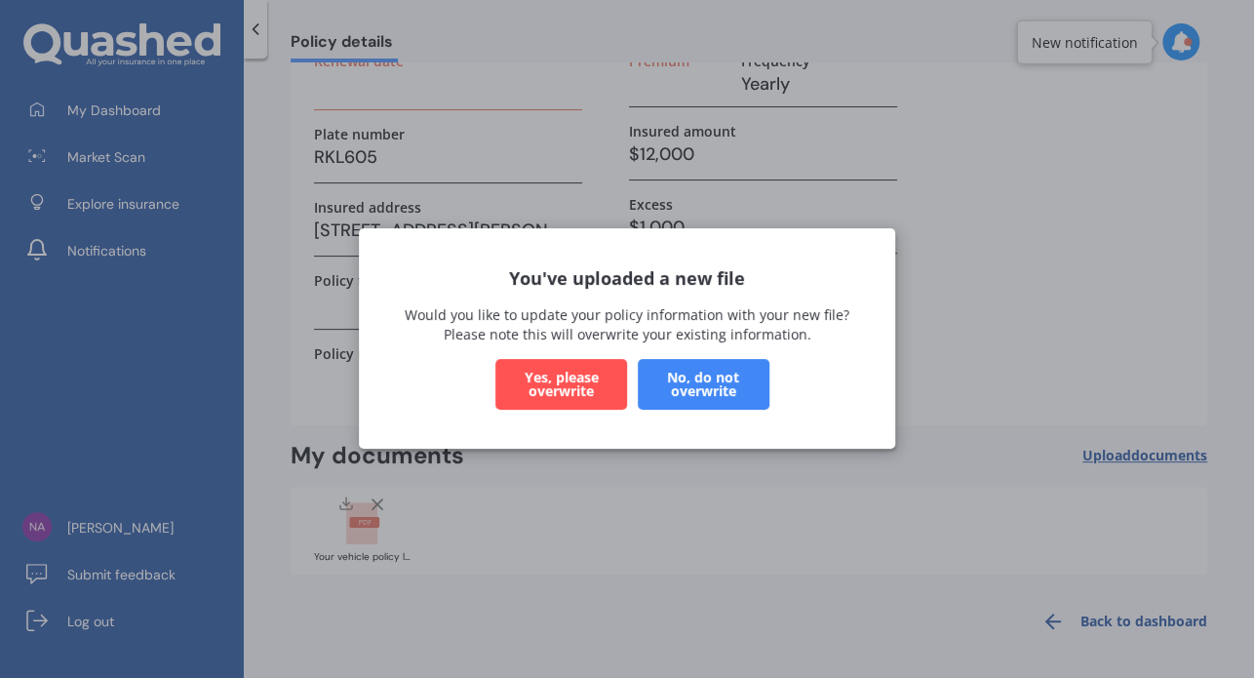
click at [573, 401] on button "Yes, please overwrite" at bounding box center [561, 385] width 132 height 51
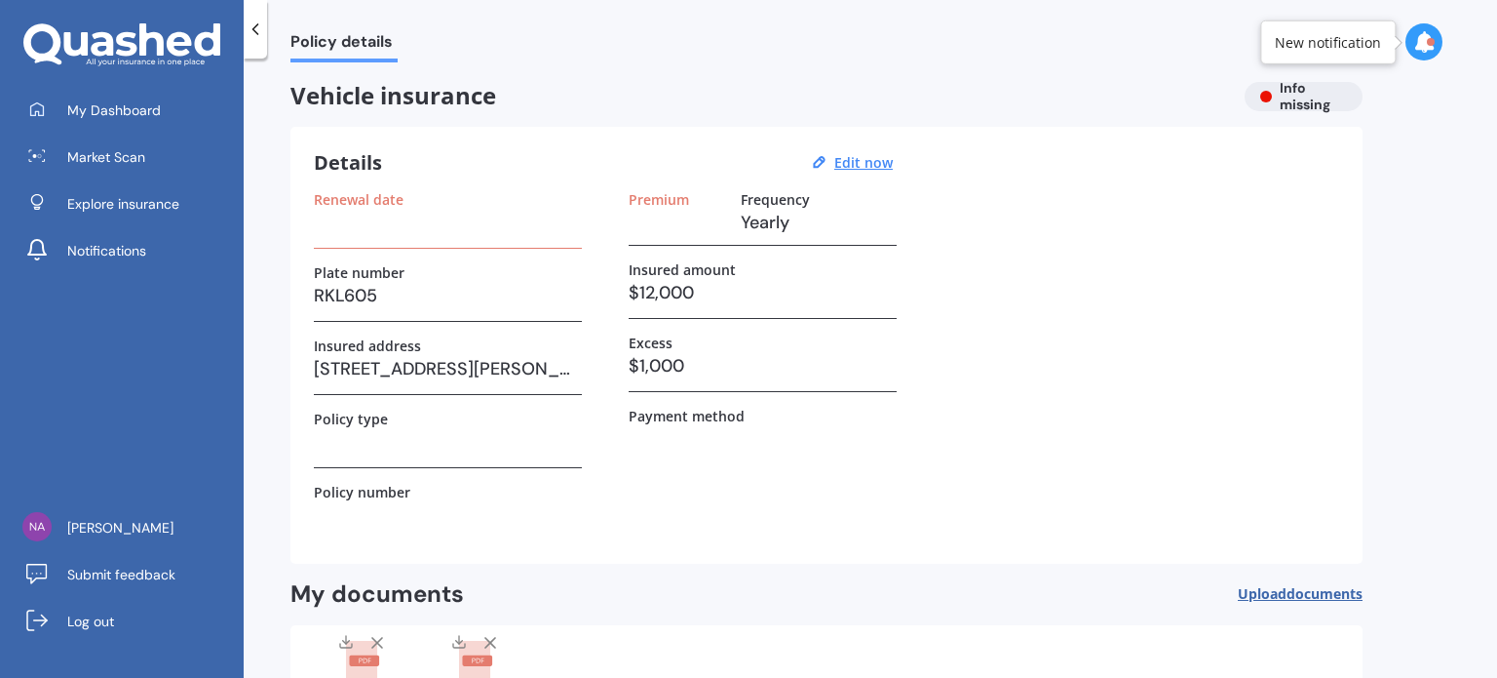
scroll to position [0, 0]
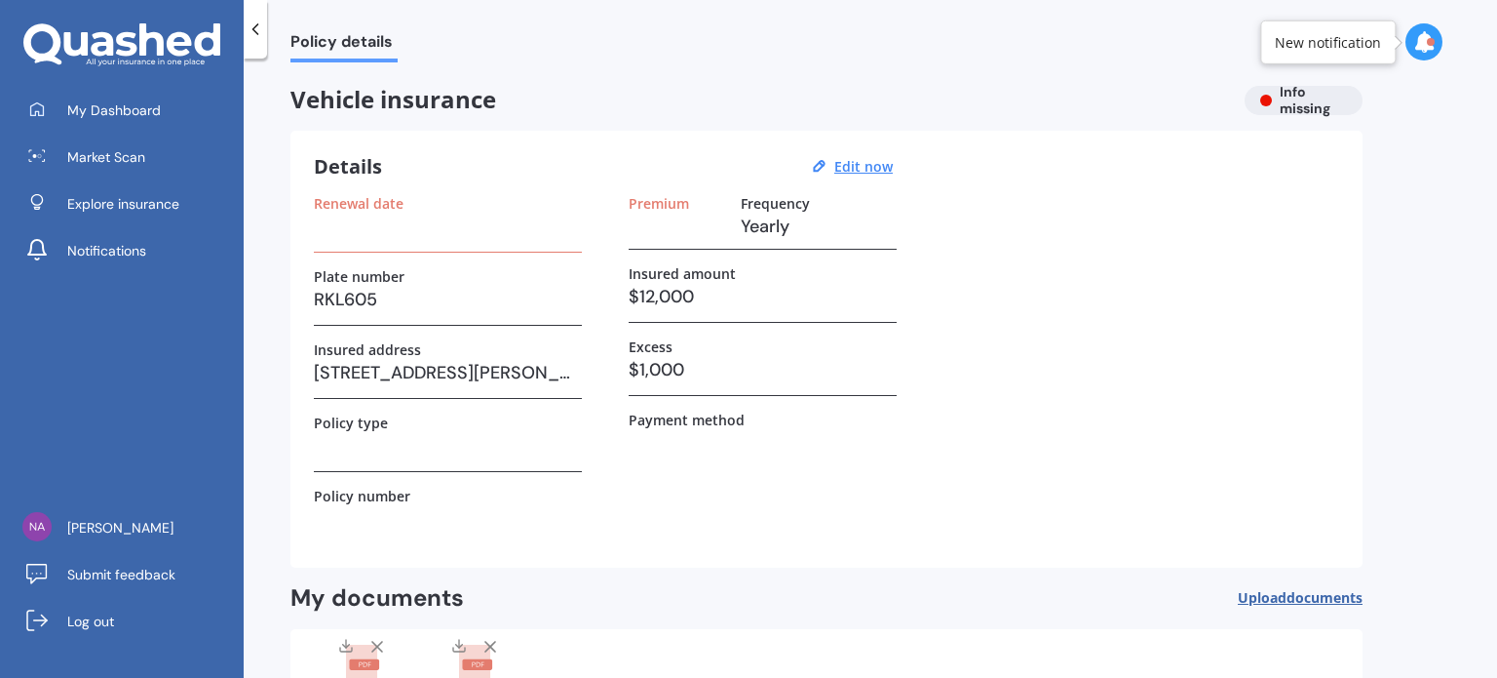
click at [357, 228] on h3 at bounding box center [448, 226] width 268 height 29
click at [874, 160] on u "Edit now" at bounding box center [864, 166] width 58 height 19
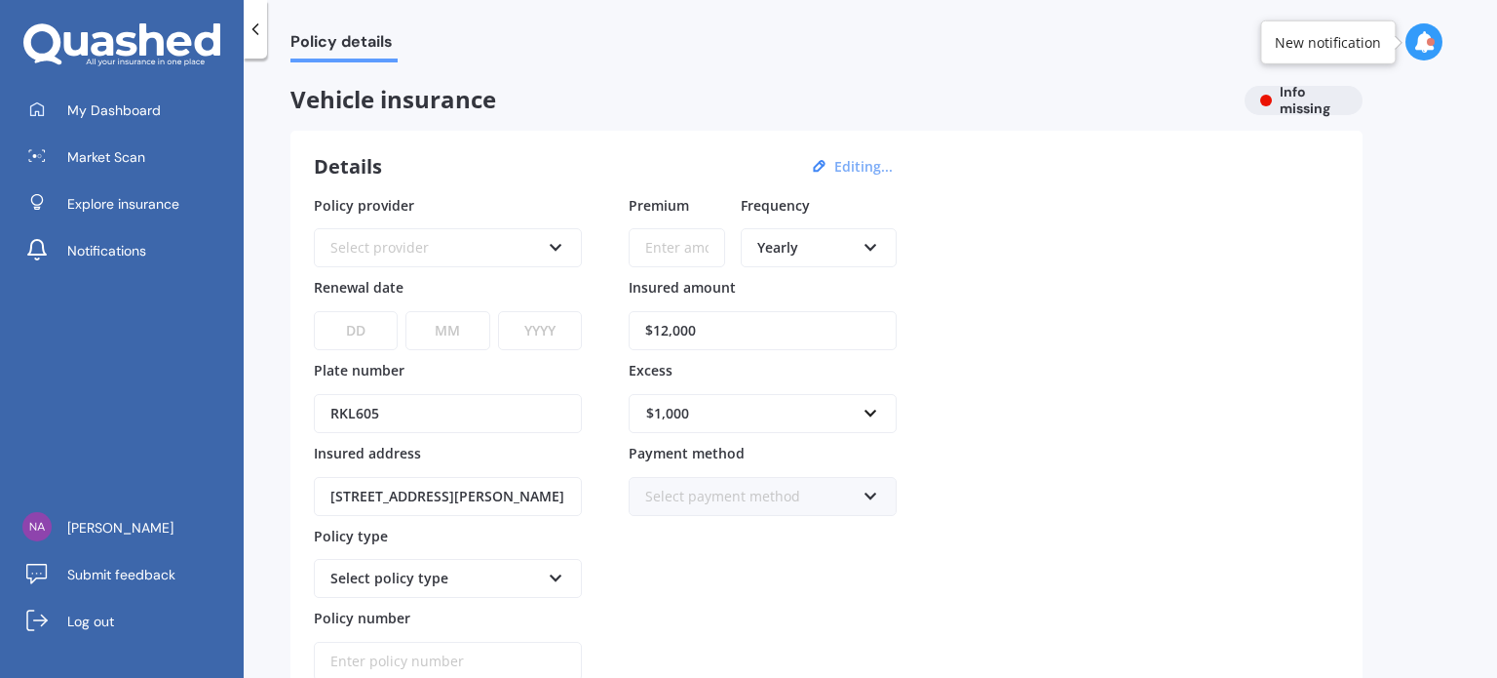
click at [374, 249] on div "Select provider" at bounding box center [435, 247] width 210 height 21
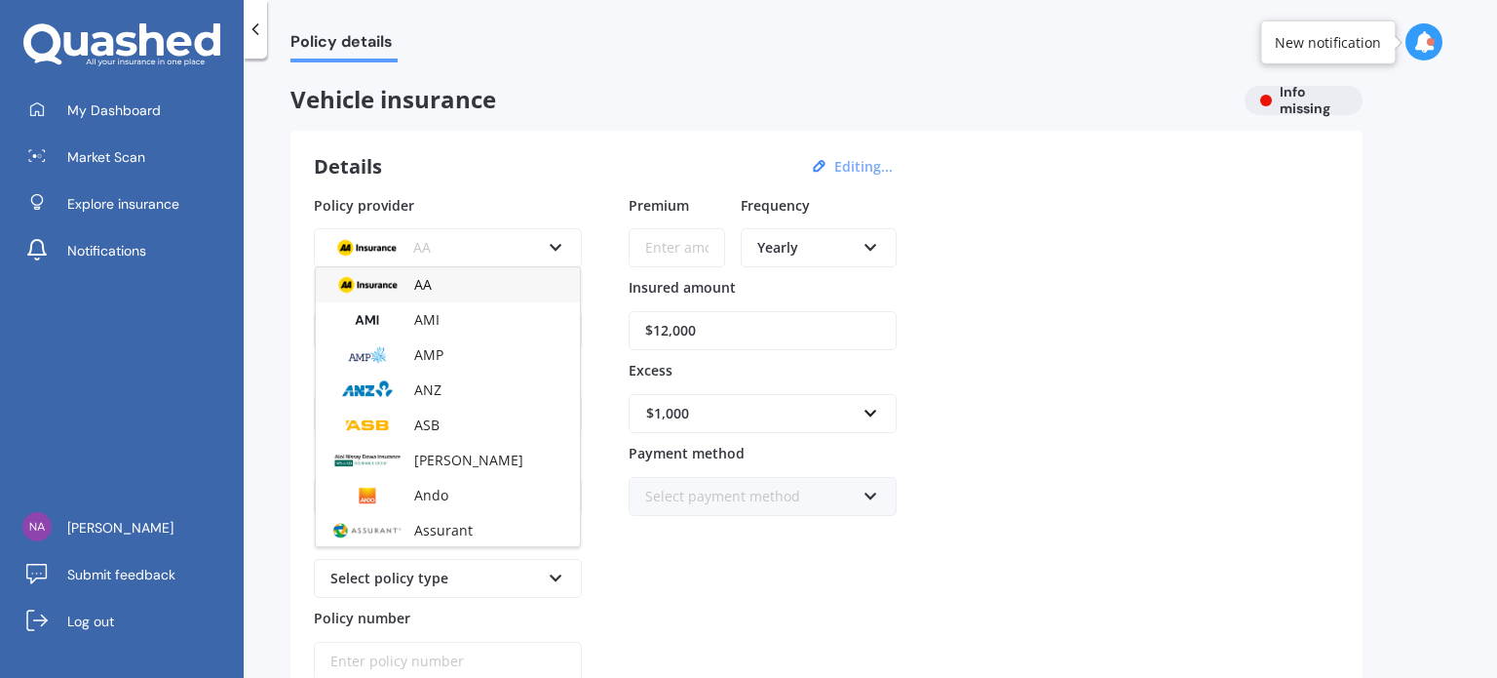
click at [390, 277] on img at bounding box center [367, 284] width 72 height 27
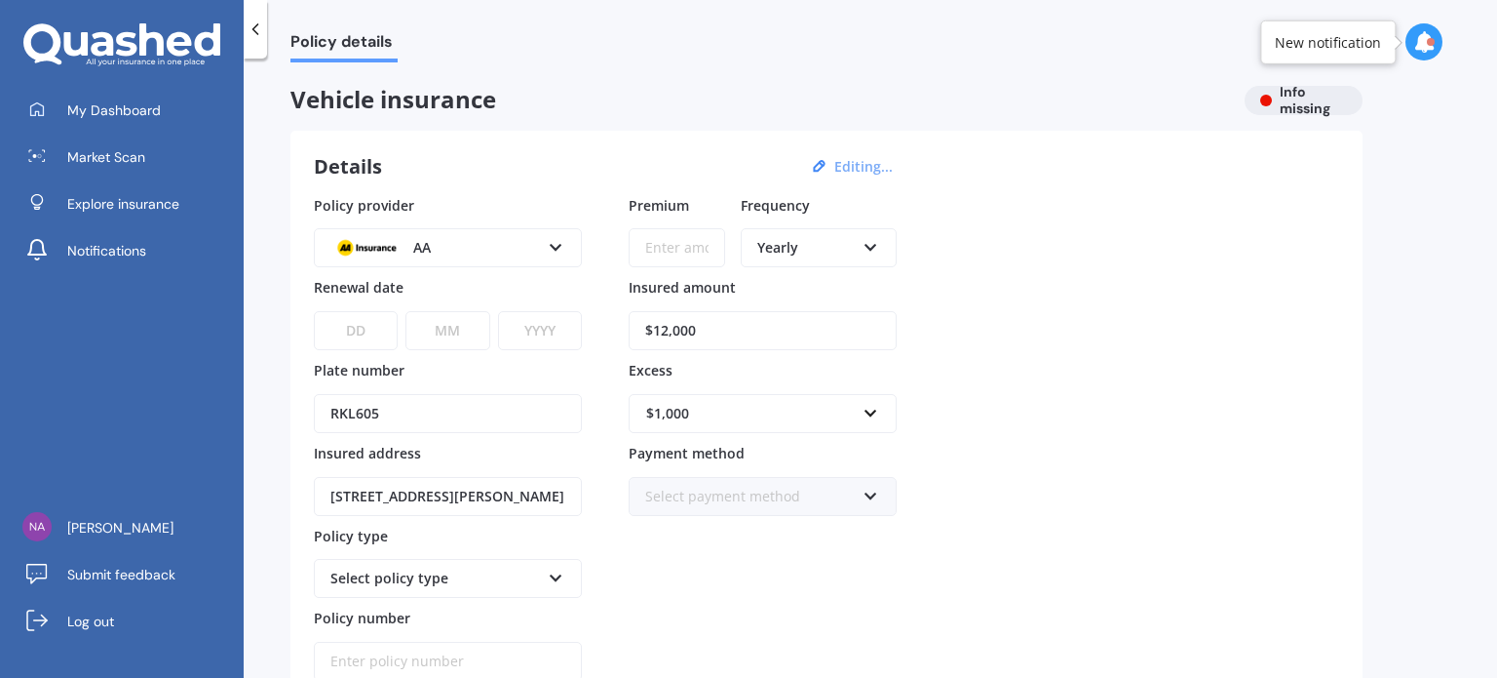
click at [363, 328] on select "DD 01 02 03 04 05 06 07 08 09 10 11 12 13 14 15 16 17 18 19 20 21 22 23 24 25 2…" at bounding box center [356, 330] width 84 height 39
select select "18"
click at [459, 340] on select "MM 01 02 03 04 05 06 07 08 09 10 11 12" at bounding box center [448, 330] width 84 height 39
select select "09"
click at [549, 330] on select "YYYY 2027 2026 2025 2024 2023 2022 2021 2020 2019 2018 2017 2016 2015 2014 2013…" at bounding box center [540, 330] width 84 height 39
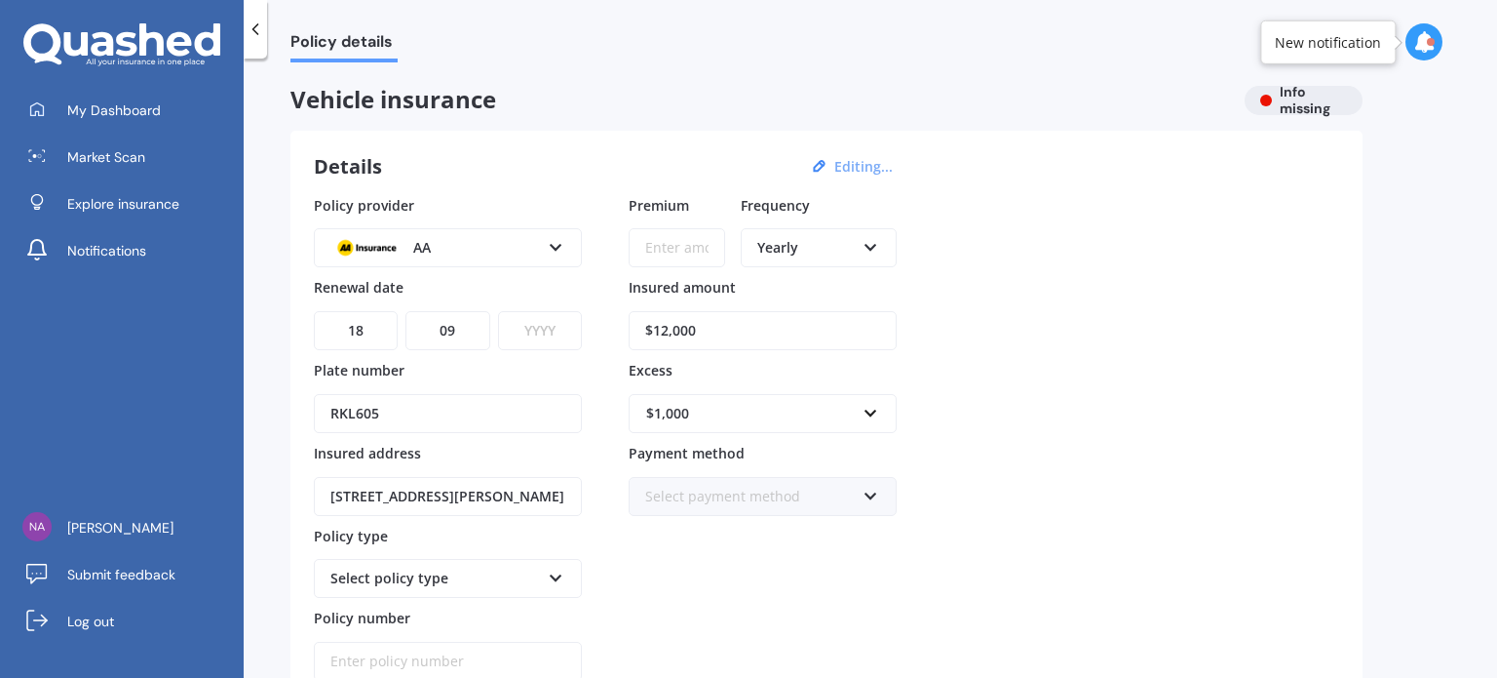
select select "2026"
click at [547, 360] on label "Plate number" at bounding box center [444, 369] width 260 height 19
click at [547, 394] on input "RKL605" at bounding box center [448, 413] width 268 height 39
click at [663, 328] on input "$12,000" at bounding box center [763, 330] width 268 height 39
type input "$13,000"
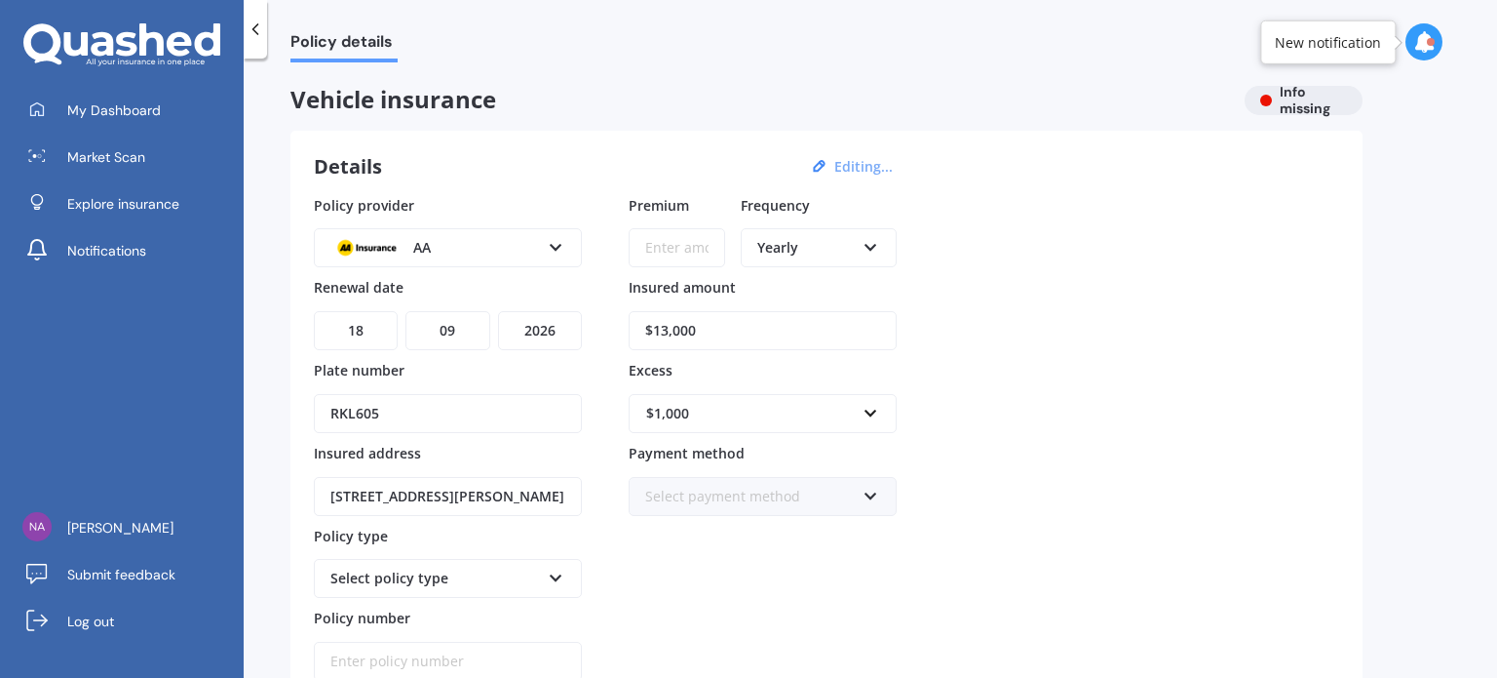
click at [676, 252] on input "Premium" at bounding box center [677, 247] width 97 height 39
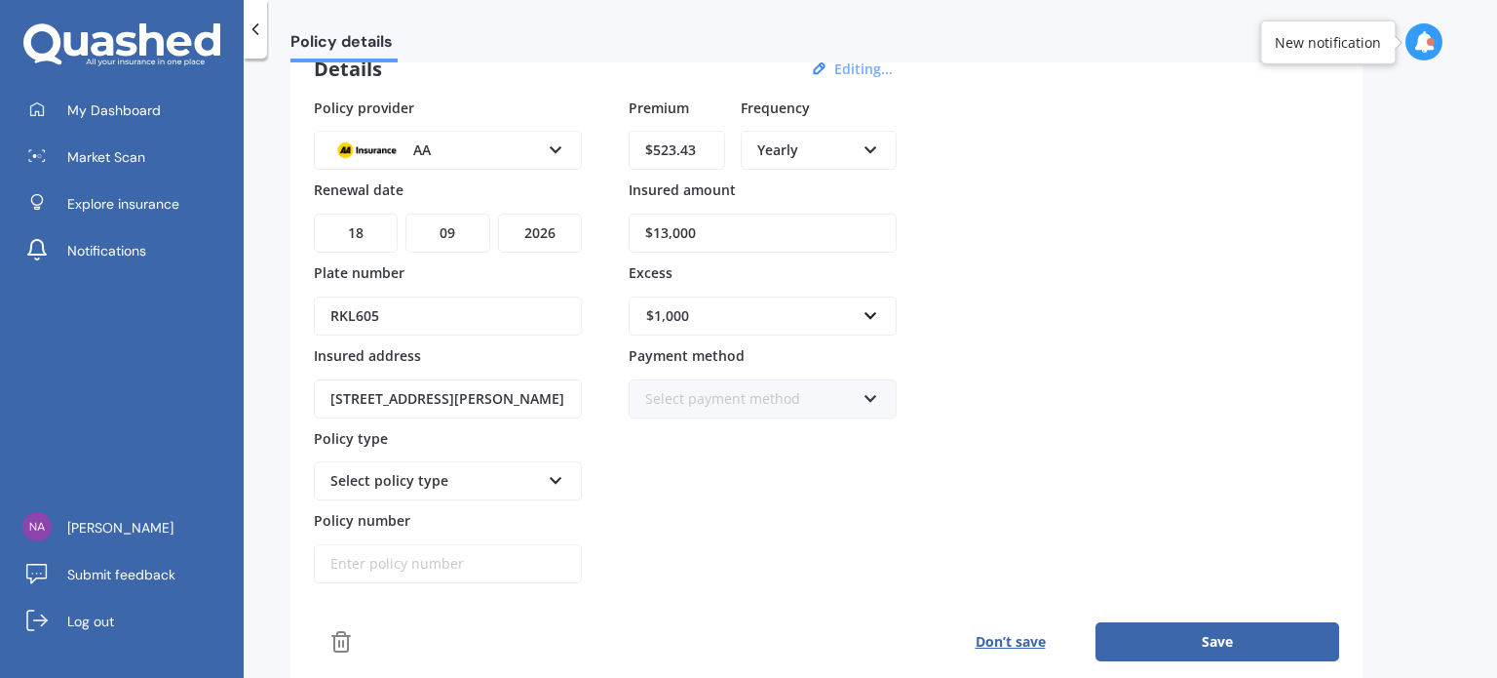
type input "$523.43"
click at [536, 470] on div "Select policy type" at bounding box center [435, 480] width 210 height 21
click at [484, 524] on div "Comprehensive" at bounding box center [448, 517] width 264 height 35
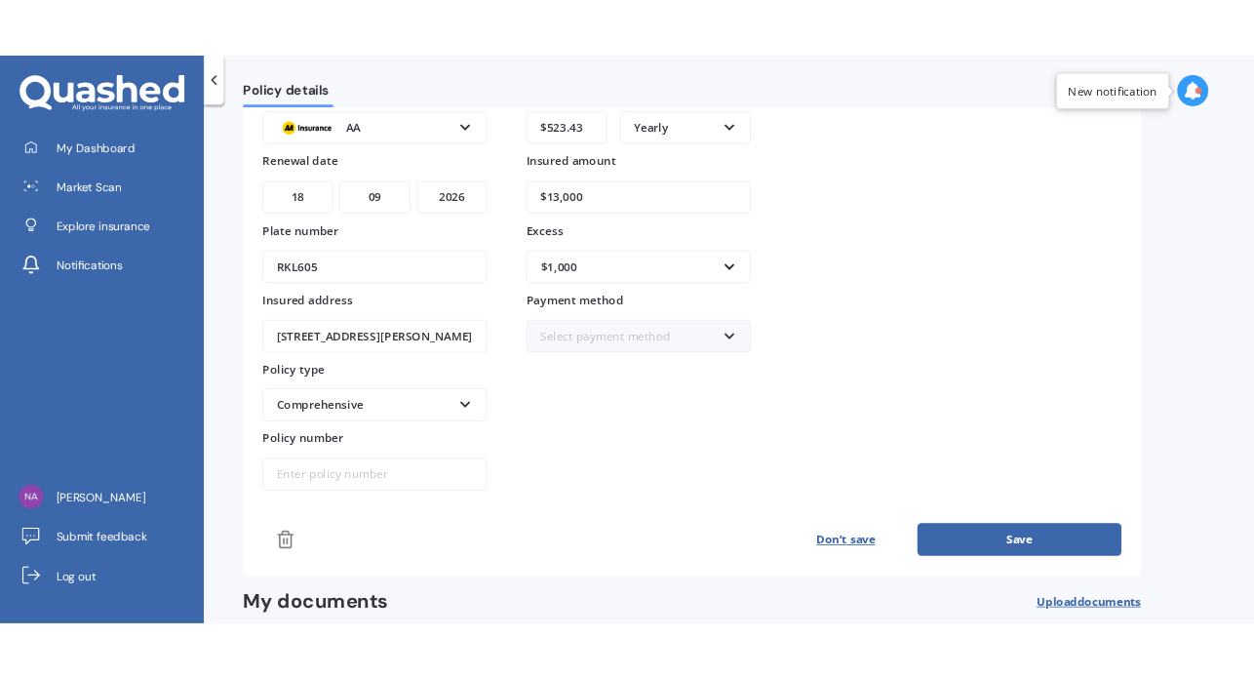
scroll to position [195, 0]
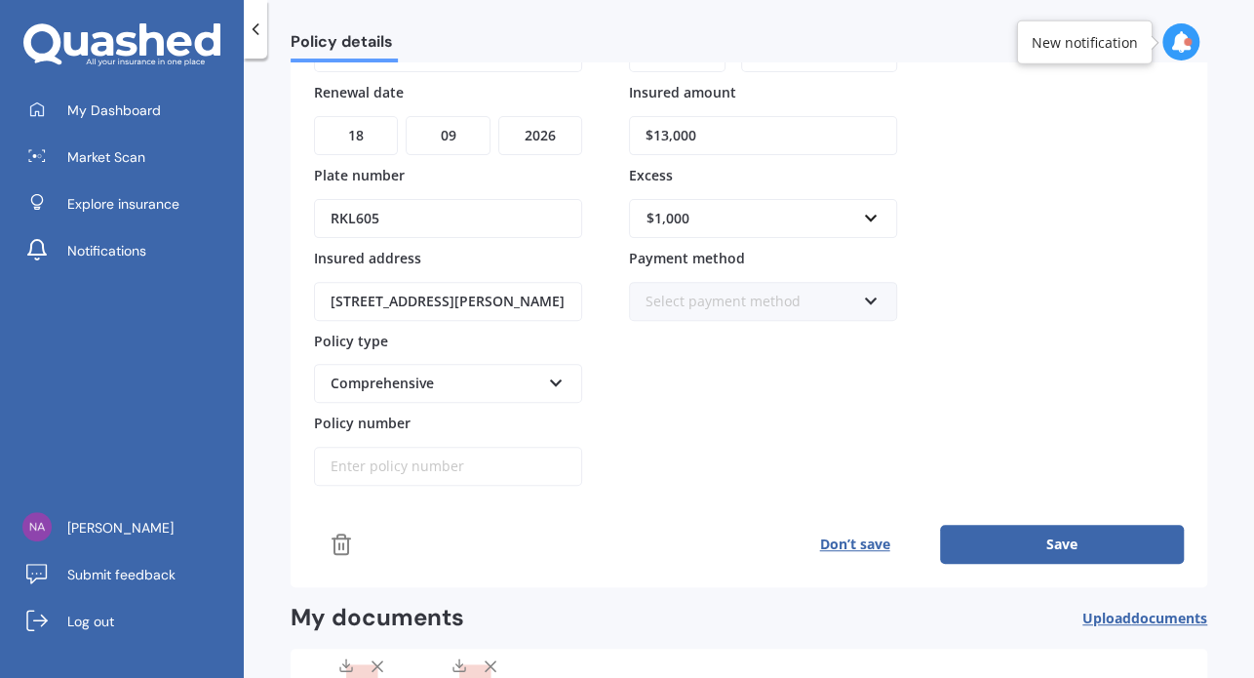
click at [344, 468] on input "Policy number" at bounding box center [448, 466] width 268 height 39
paste input "AMV800108117"
type input "AMV800108117"
click at [1006, 538] on button "Save" at bounding box center [1062, 543] width 244 height 39
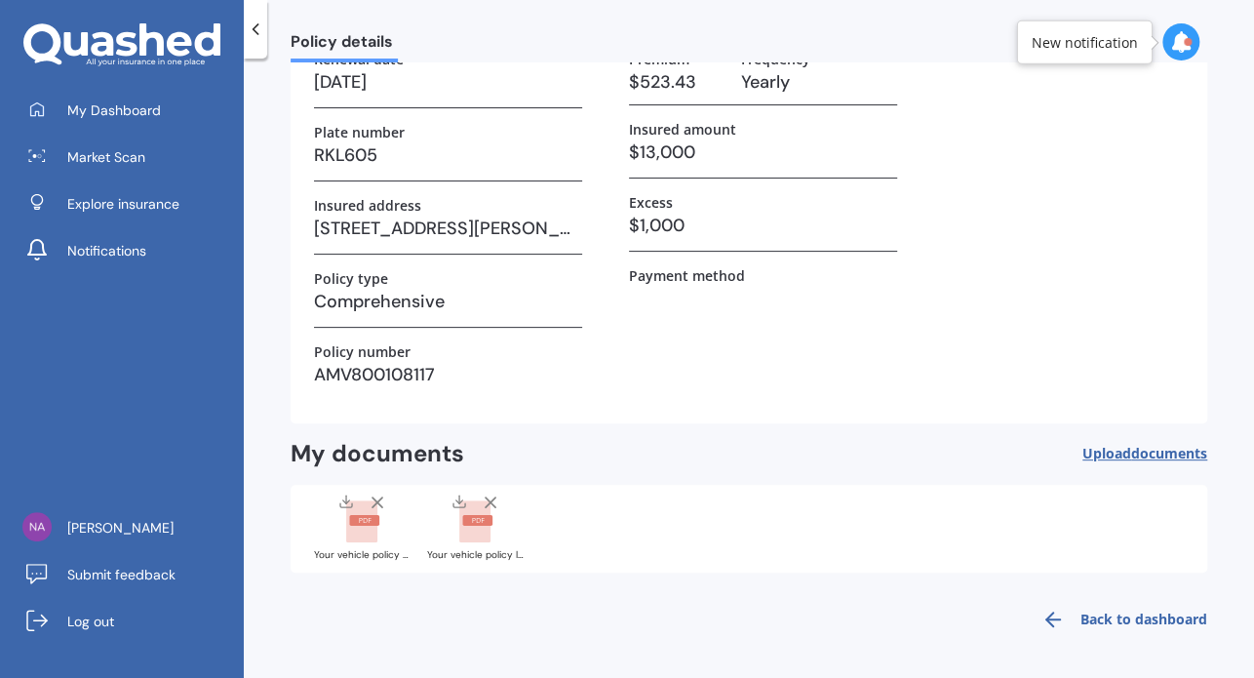
scroll to position [142, 0]
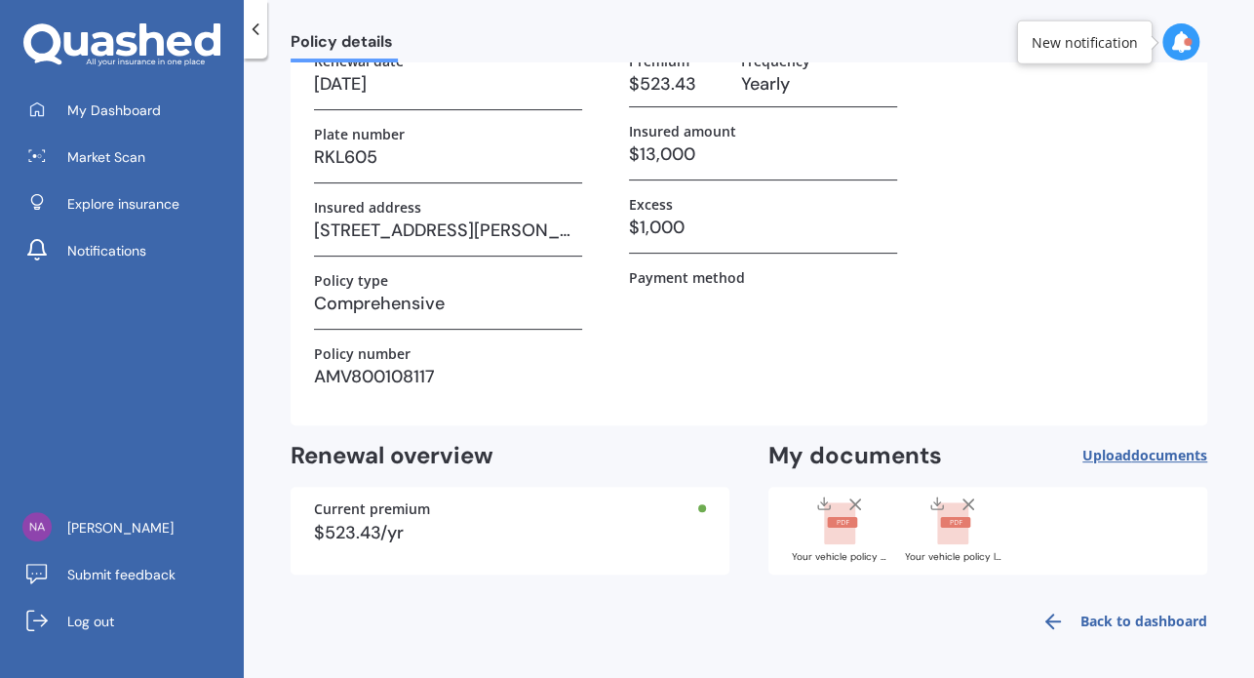
click at [1104, 623] on link "Back to dashboard" at bounding box center [1117, 621] width 177 height 47
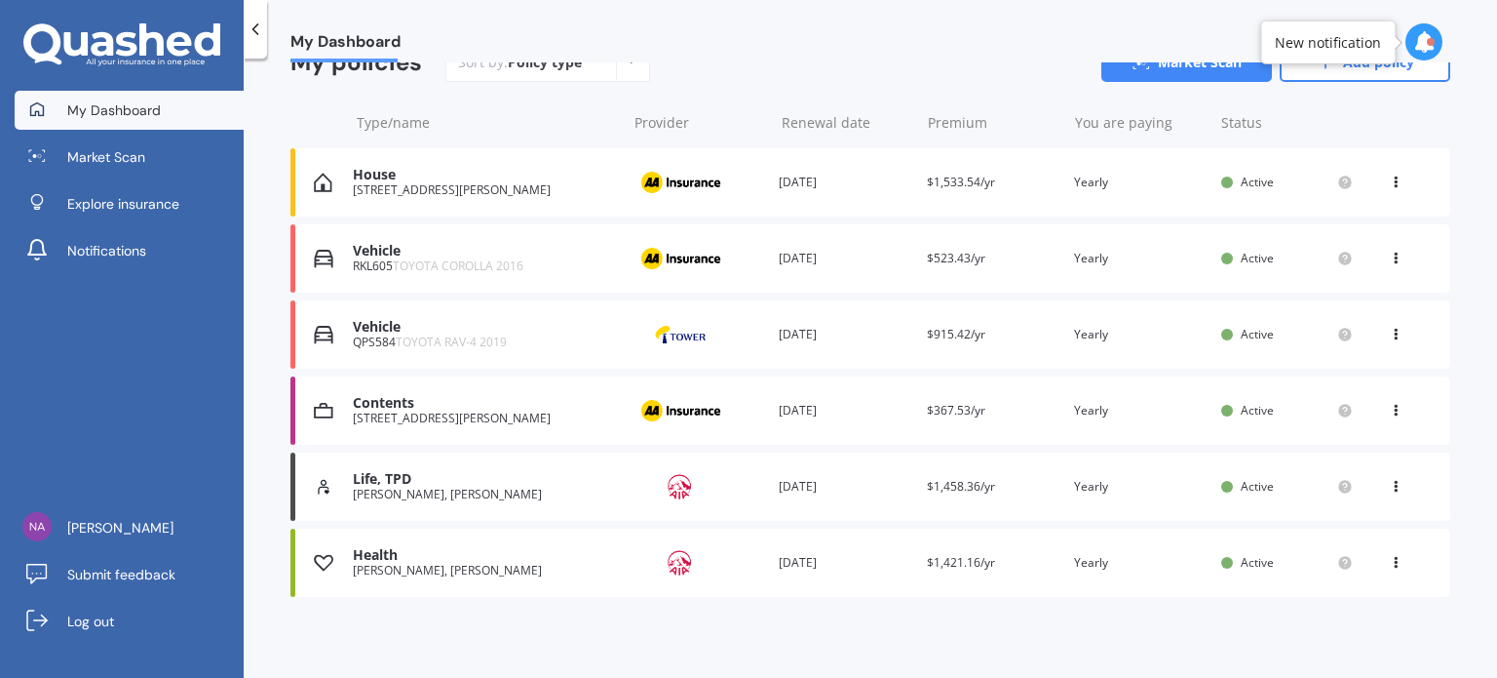
scroll to position [203, 0]
click at [791, 184] on div "Renewal date [DATE]" at bounding box center [845, 181] width 132 height 19
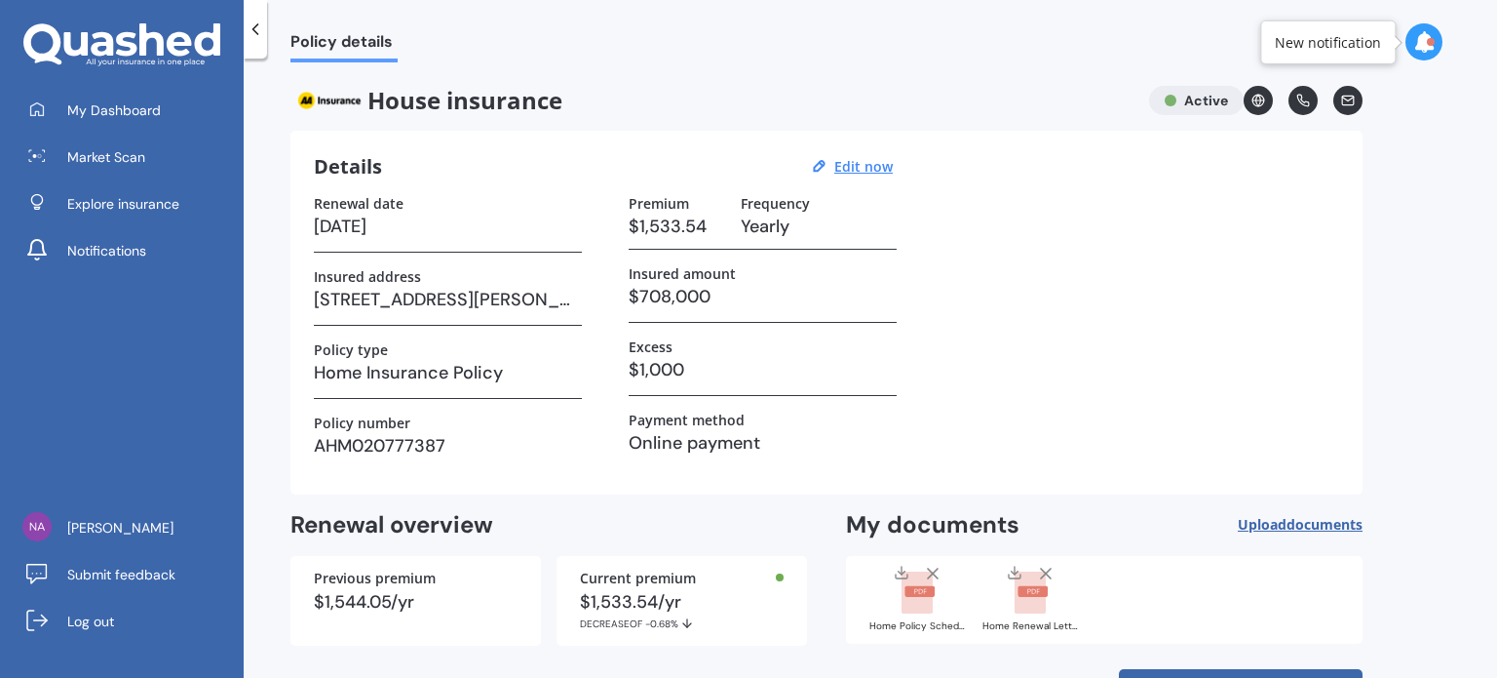
click at [252, 31] on icon at bounding box center [255, 28] width 19 height 19
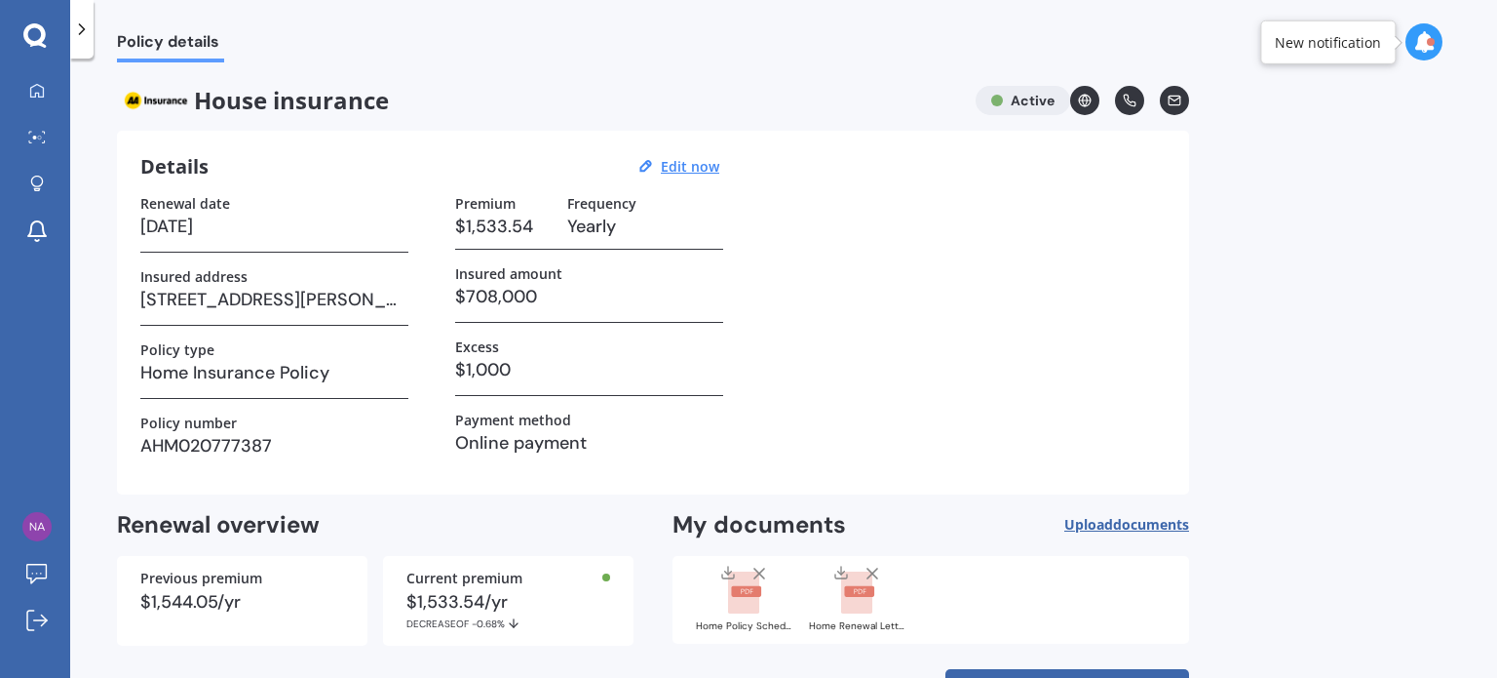
click at [76, 35] on icon at bounding box center [81, 28] width 19 height 19
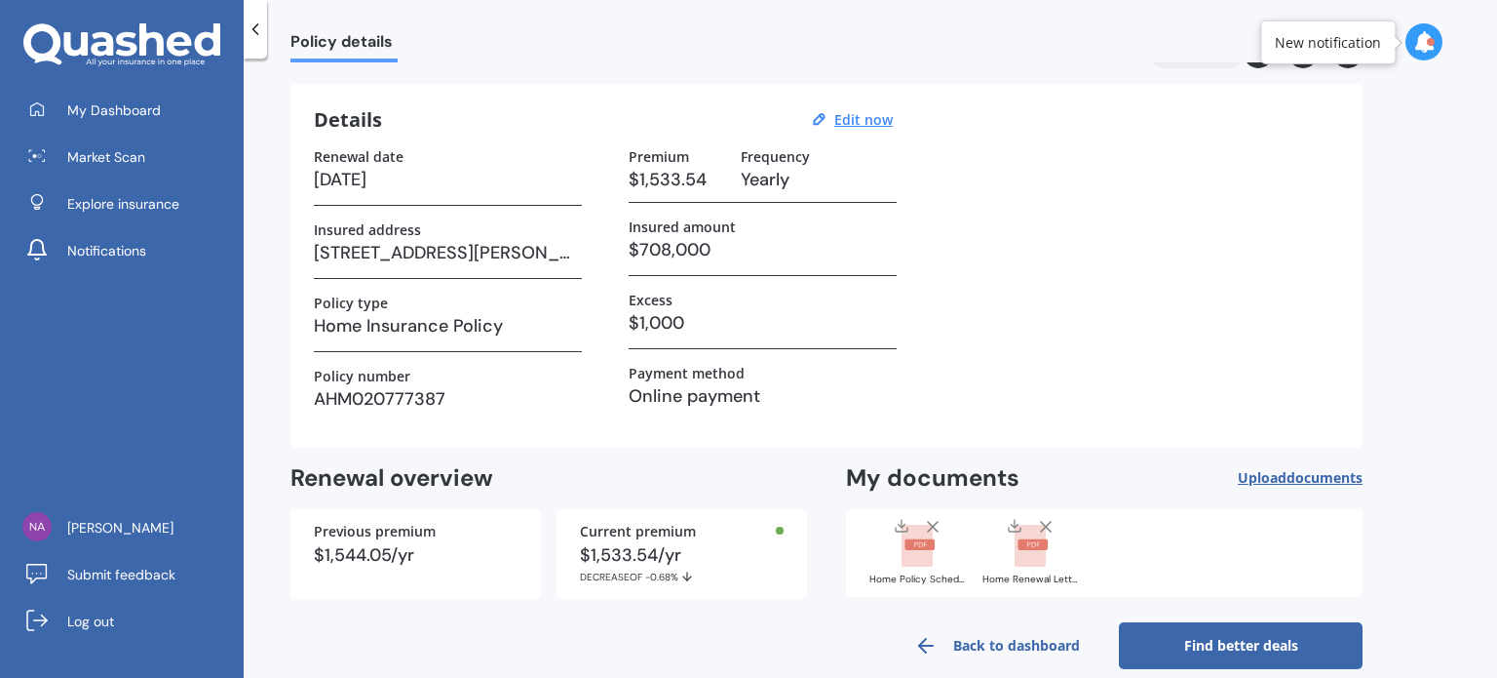
scroll to position [71, 0]
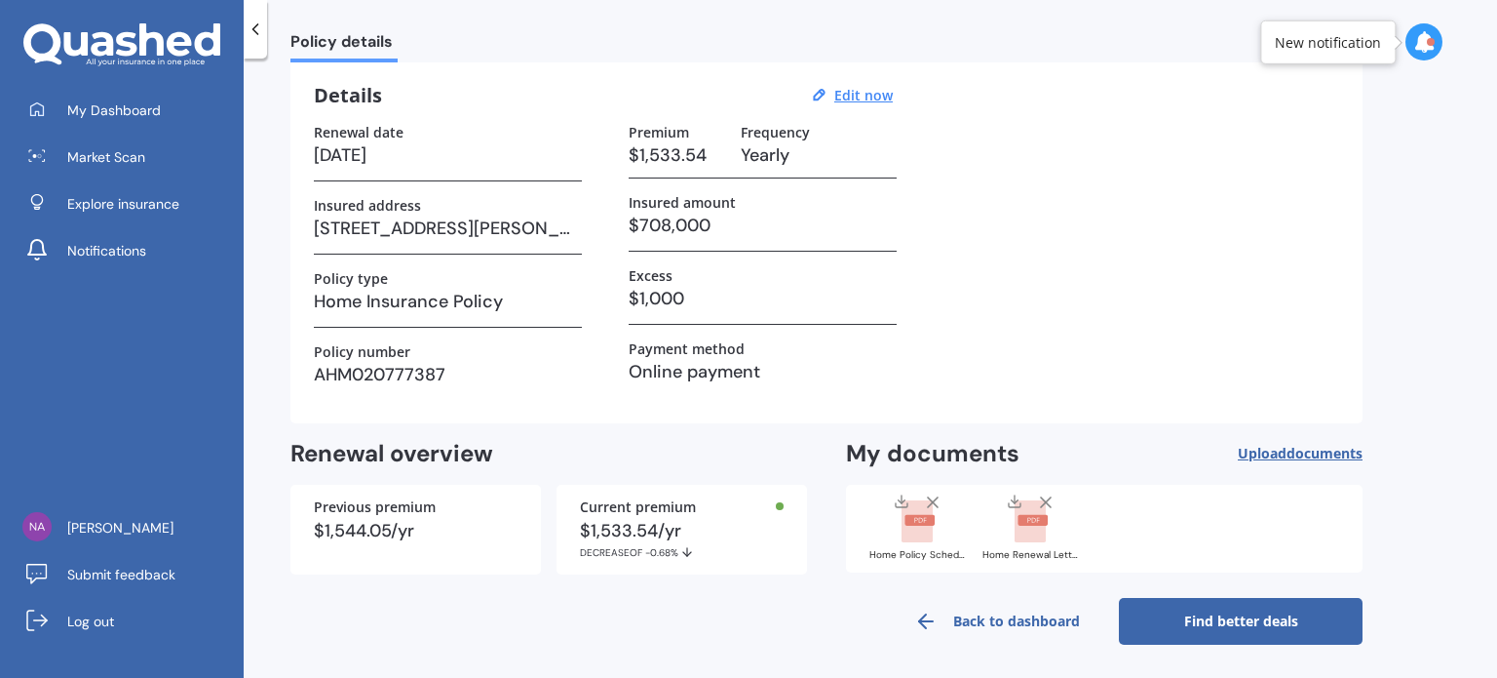
click at [1014, 615] on link "Back to dashboard" at bounding box center [997, 621] width 244 height 47
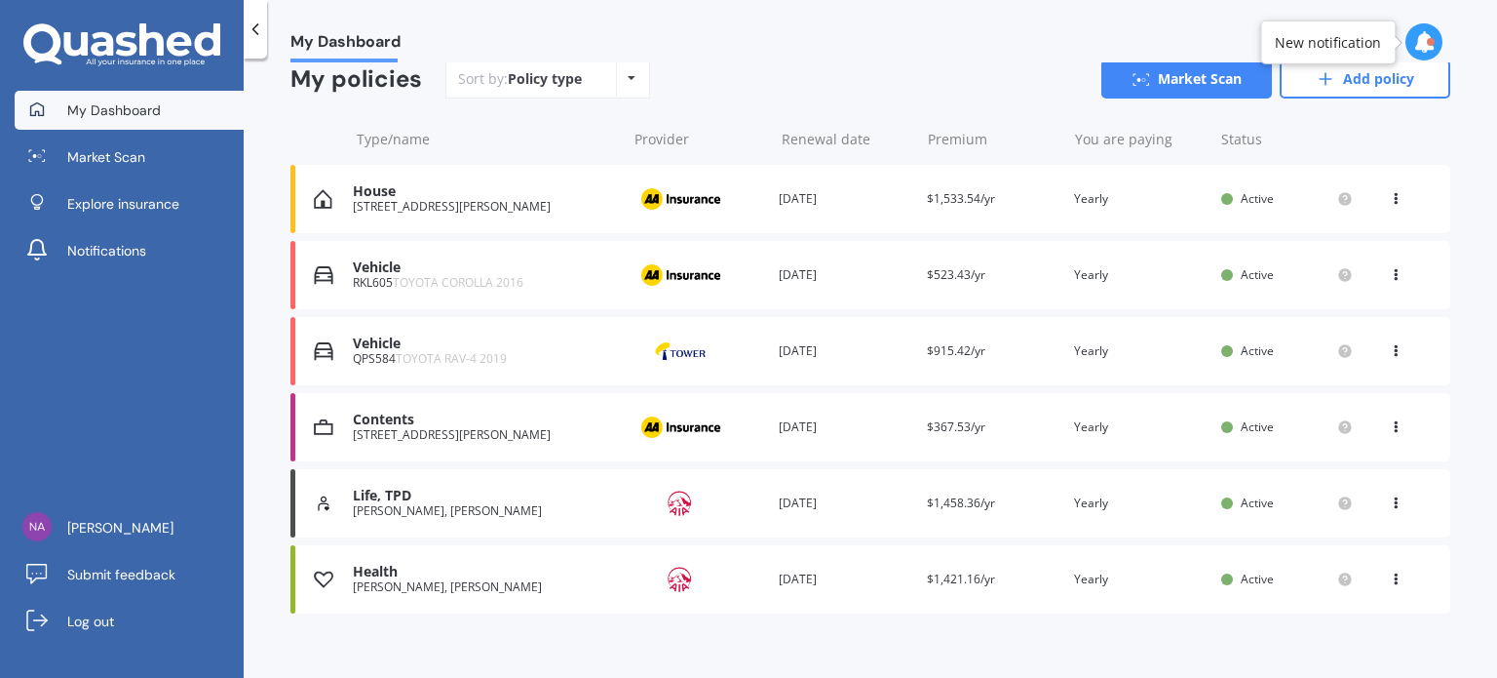
scroll to position [195, 0]
